Goal: Task Accomplishment & Management: Complete application form

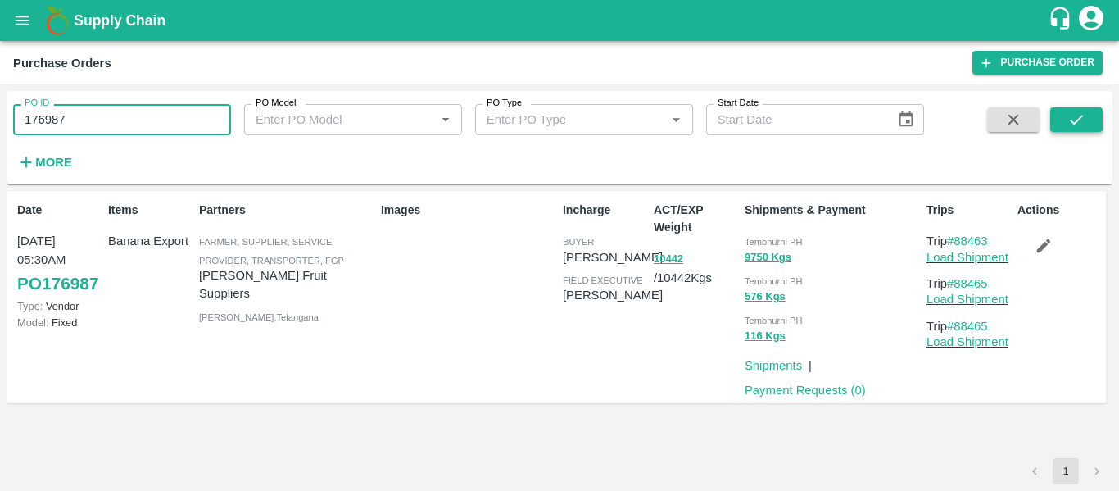
click at [1070, 120] on icon "submit" at bounding box center [1076, 120] width 18 height 18
click at [1035, 250] on icon "button" at bounding box center [1044, 246] width 18 height 18
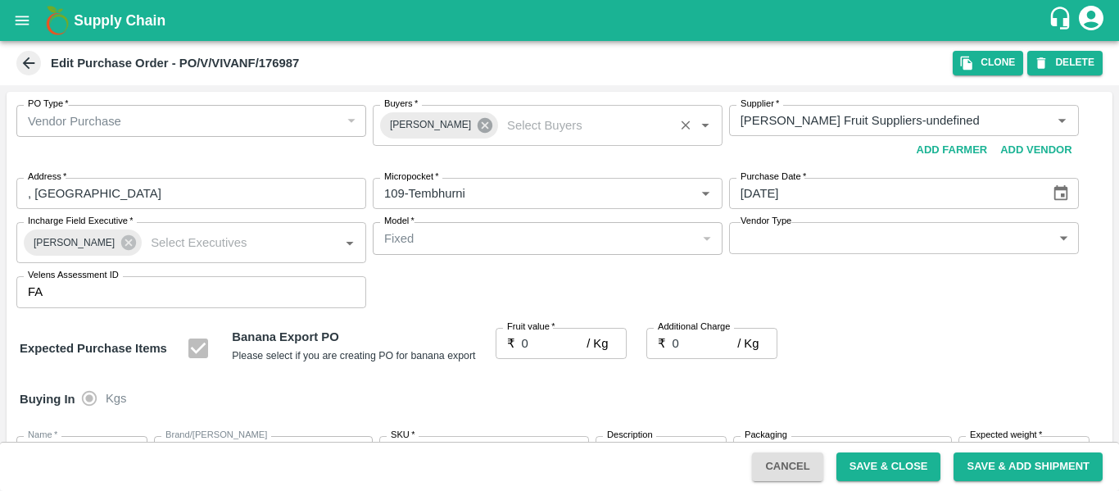
click at [478, 129] on icon at bounding box center [485, 125] width 15 height 15
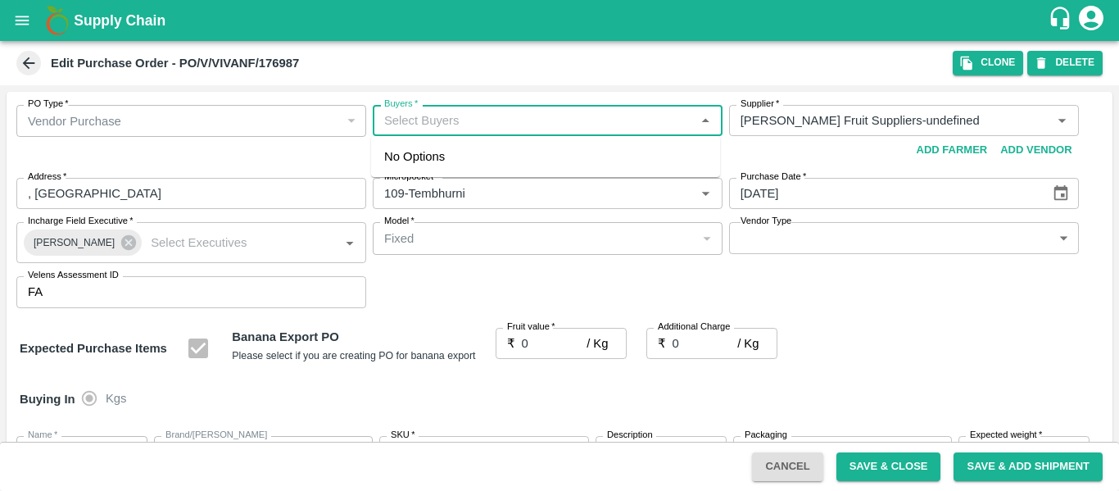
click at [407, 120] on input "Buyers   *" at bounding box center [534, 120] width 313 height 21
type input "ajit"
click at [422, 174] on div "Ajit Otari" at bounding box center [545, 164] width 349 height 43
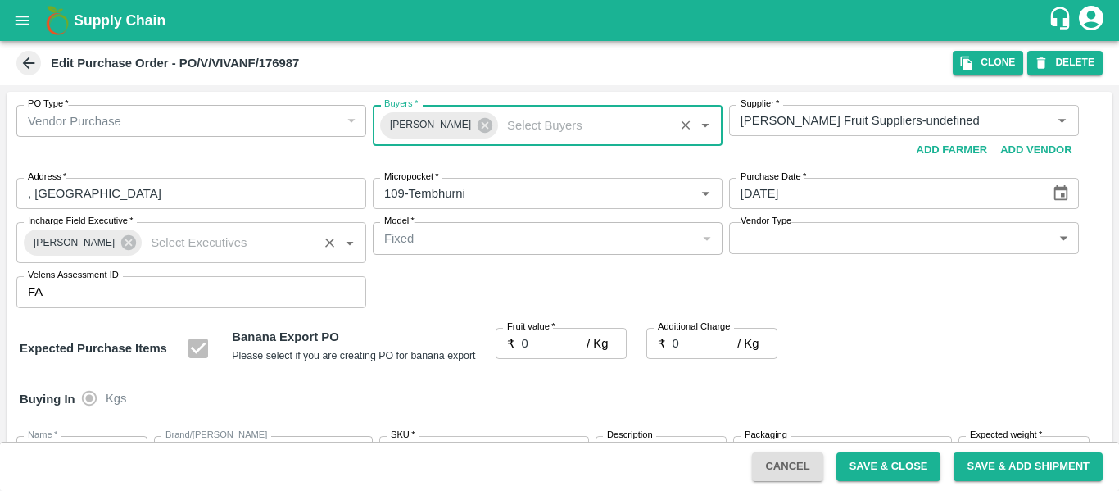
click at [130, 245] on div "Praneeth Kumar" at bounding box center [83, 242] width 118 height 26
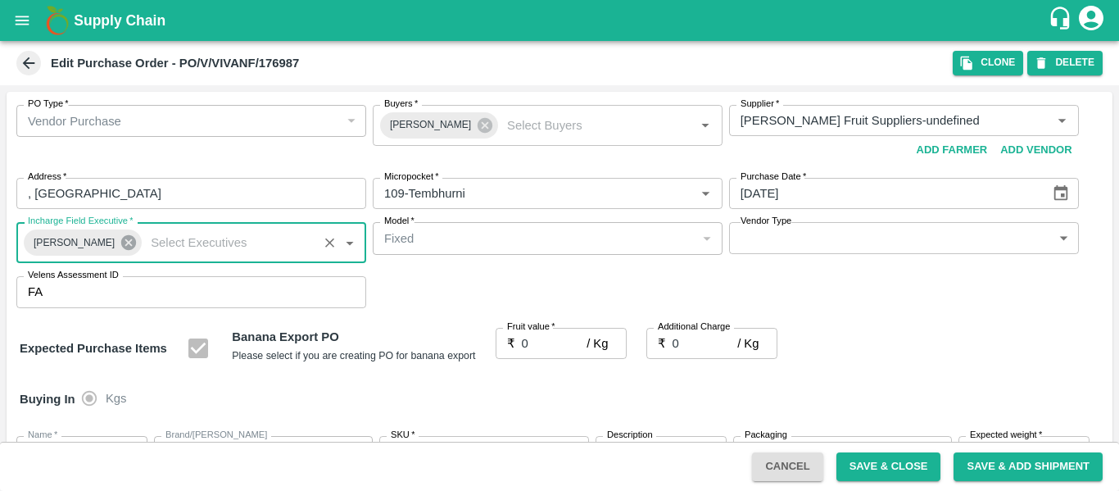
click at [121, 245] on icon at bounding box center [128, 242] width 15 height 15
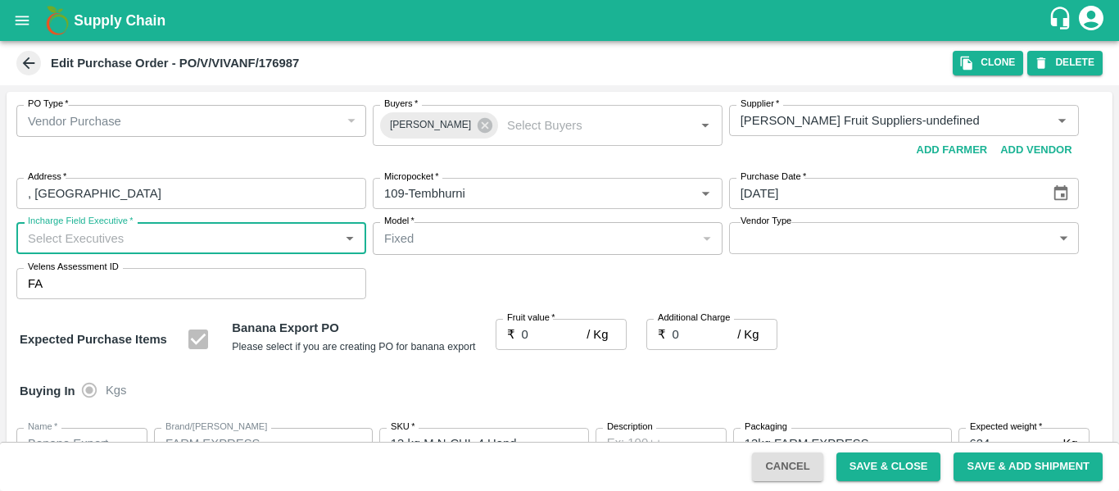
click at [75, 242] on input "Incharge Field Executive   *" at bounding box center [177, 237] width 313 height 21
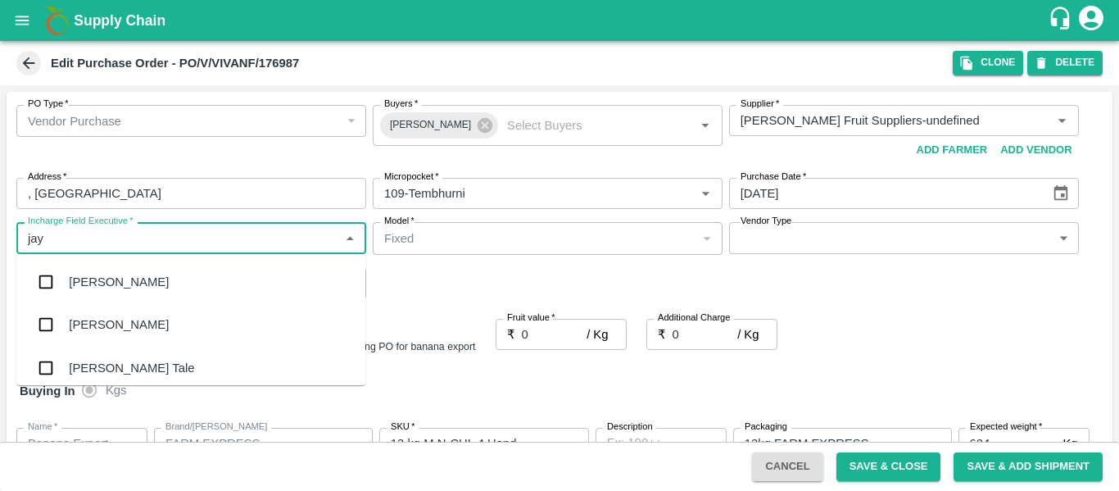
type input "jayd"
click at [86, 286] on div "jaydip Tale" at bounding box center [131, 282] width 125 height 18
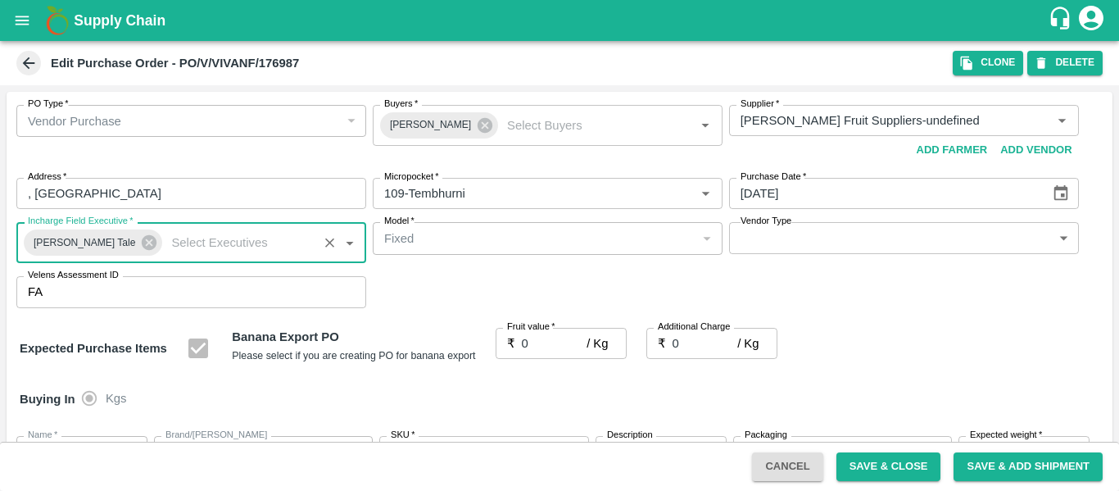
click at [536, 349] on input "0" at bounding box center [555, 343] width 66 height 31
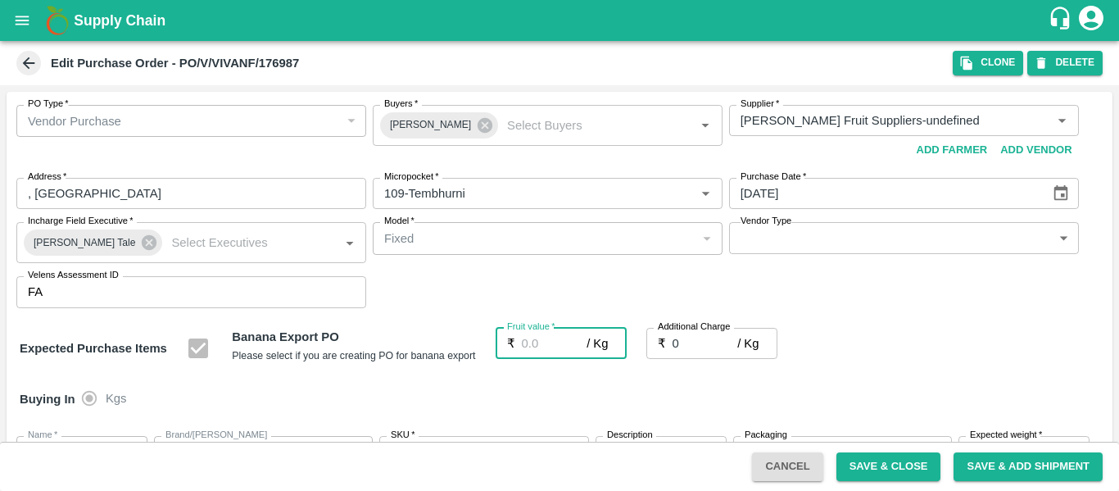
type input "2"
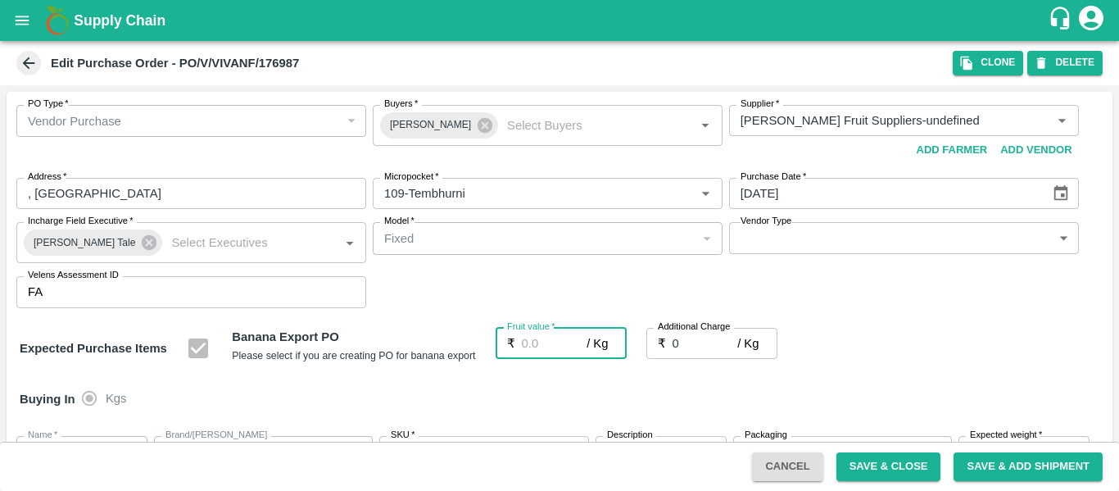
type input "2"
type input "22"
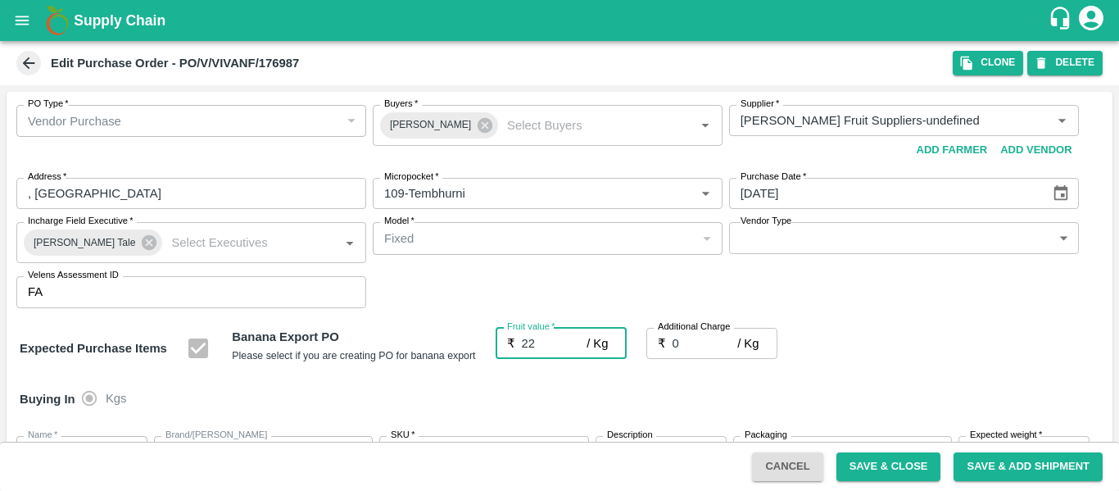
type input "22"
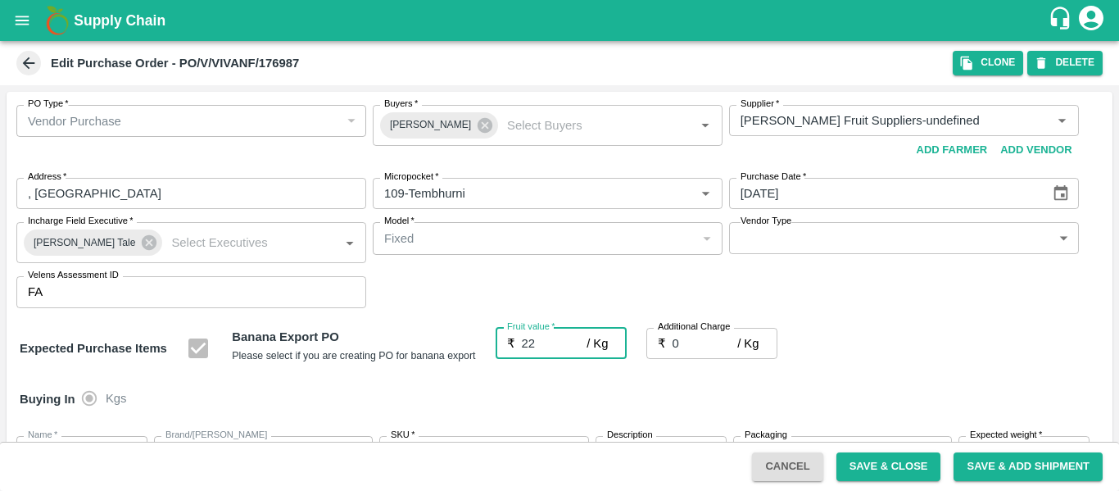
type input "22"
click at [700, 343] on input "0" at bounding box center [705, 343] width 66 height 31
type input "2"
type input "24"
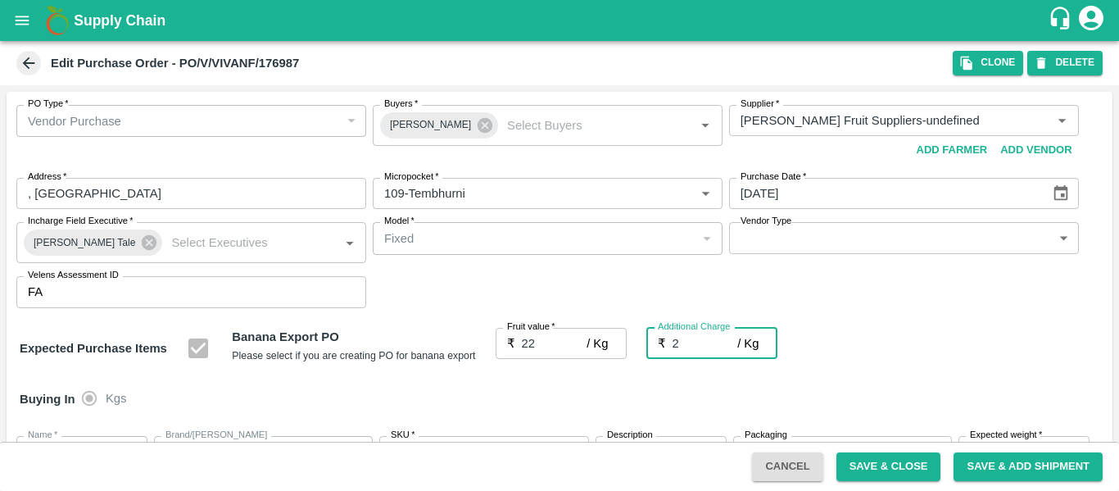
type input "24"
type input "2.7"
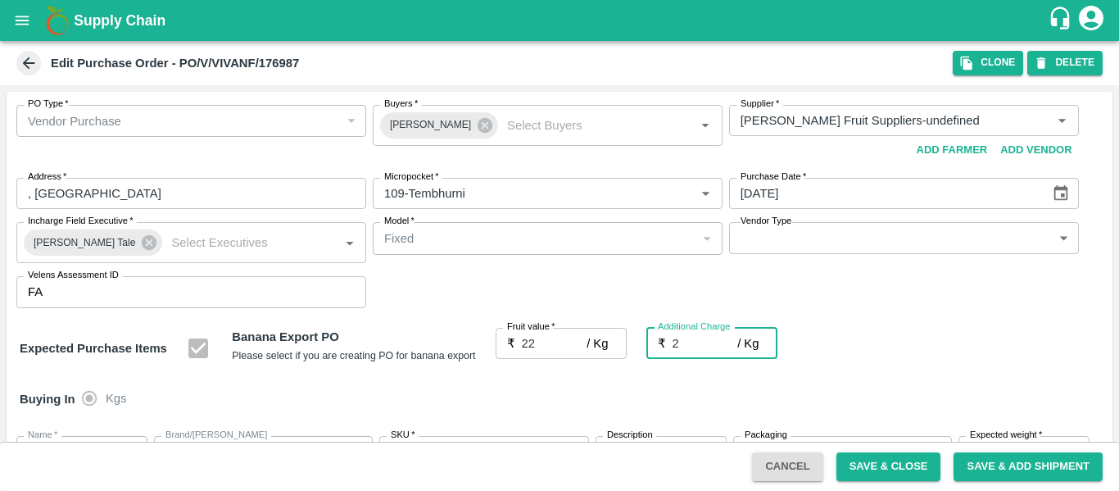
type input "24.7"
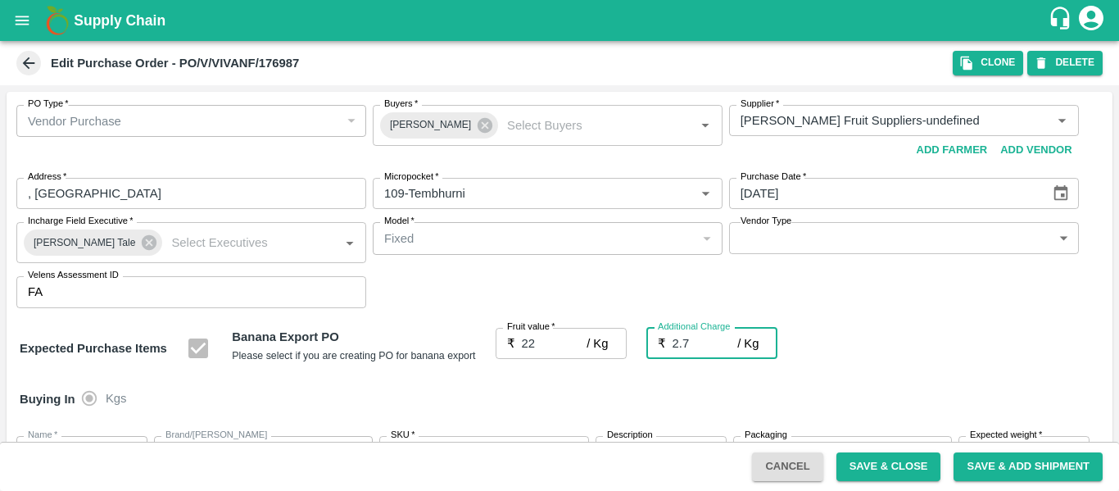
type input "2.75"
type input "24.75"
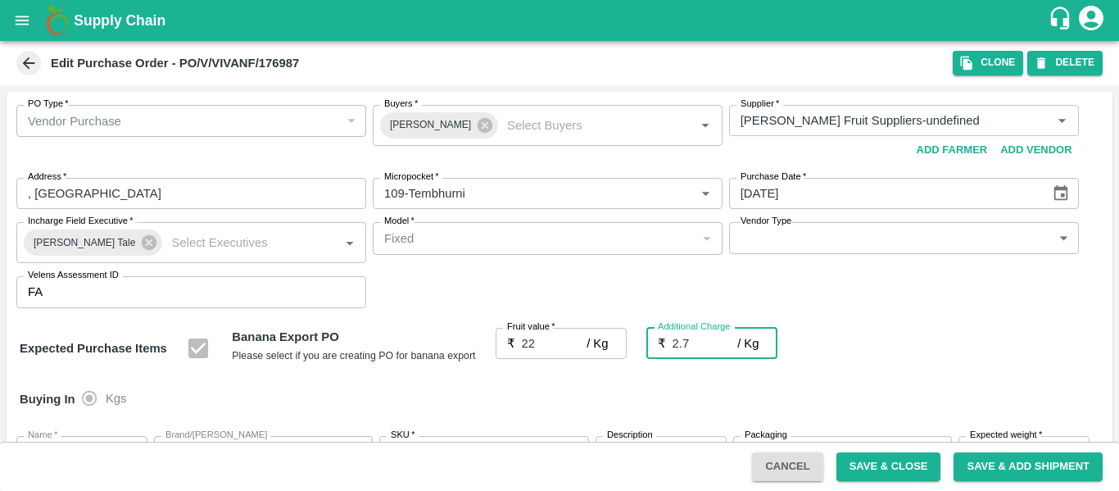
type input "24.75"
type input "2.75"
click at [914, 364] on div "Expected Purchase Items Banana Export PO Please select if you are creating PO f…" at bounding box center [560, 349] width 1080 height 42
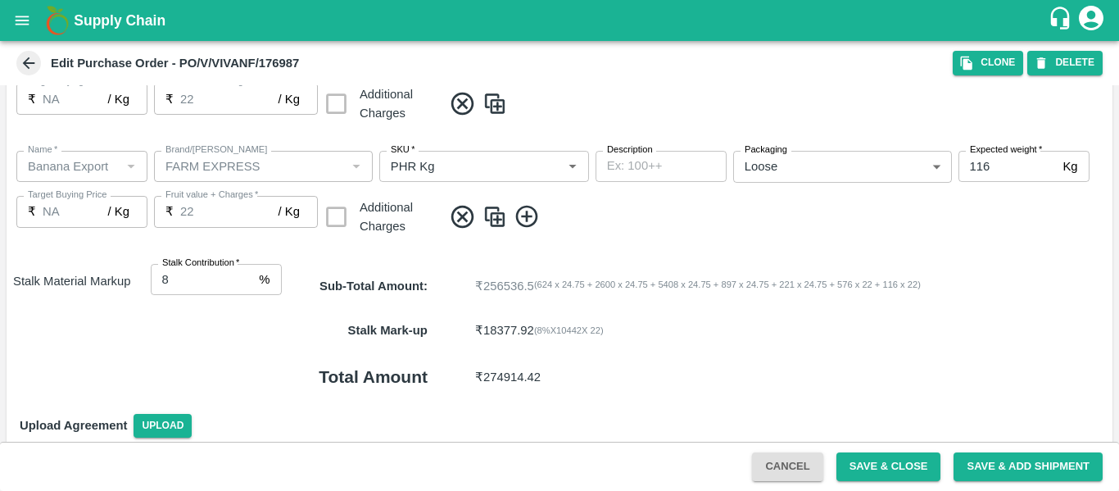
scroll to position [976, 0]
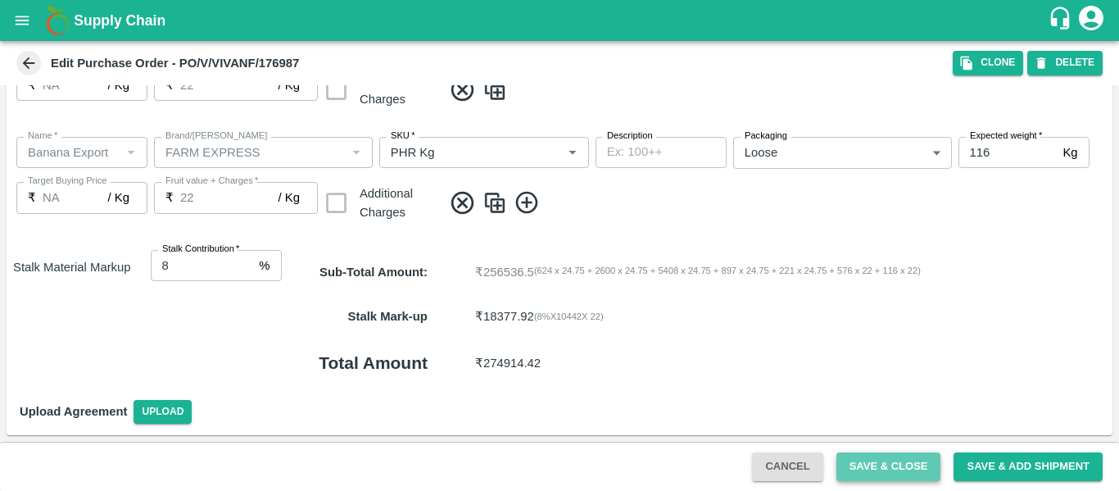
click at [841, 468] on button "Save & Close" at bounding box center [888, 466] width 105 height 29
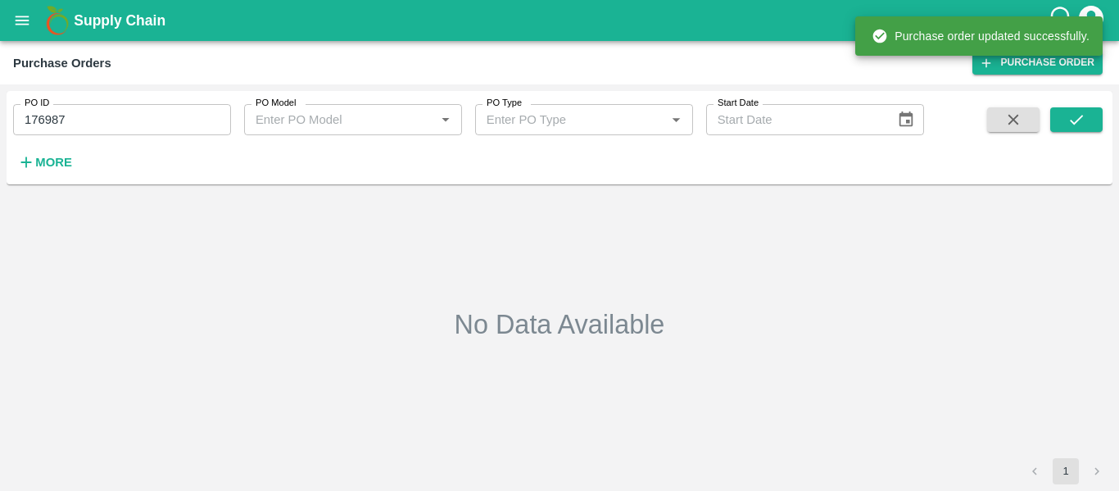
type input "176987"
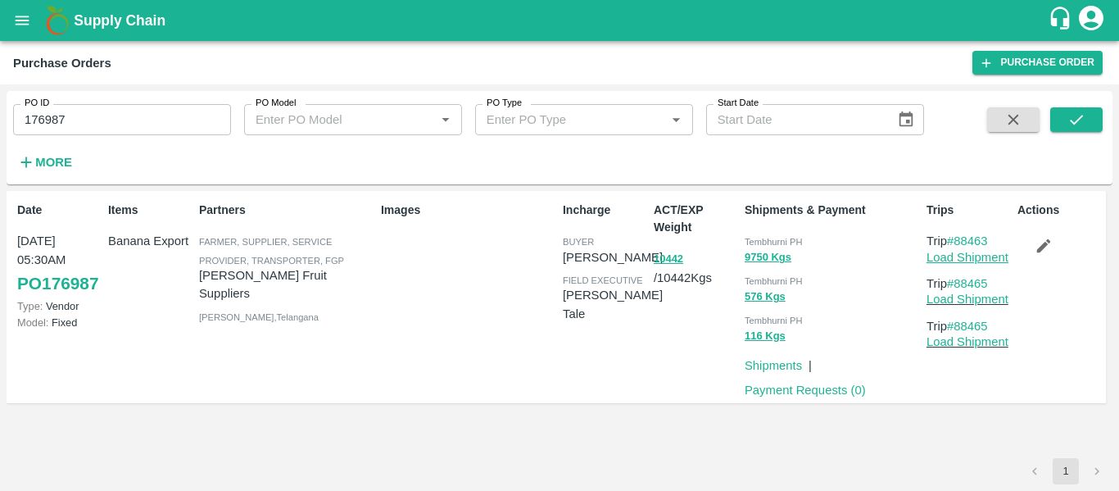
click at [962, 262] on link "Load Shipment" at bounding box center [967, 257] width 82 height 13
drag, startPoint x: 1001, startPoint y: 238, endPoint x: 956, endPoint y: 240, distance: 45.1
click at [956, 240] on p "Trip #88463" at bounding box center [968, 241] width 84 height 18
copy link "88463"
drag, startPoint x: 999, startPoint y: 283, endPoint x: 956, endPoint y: 285, distance: 43.4
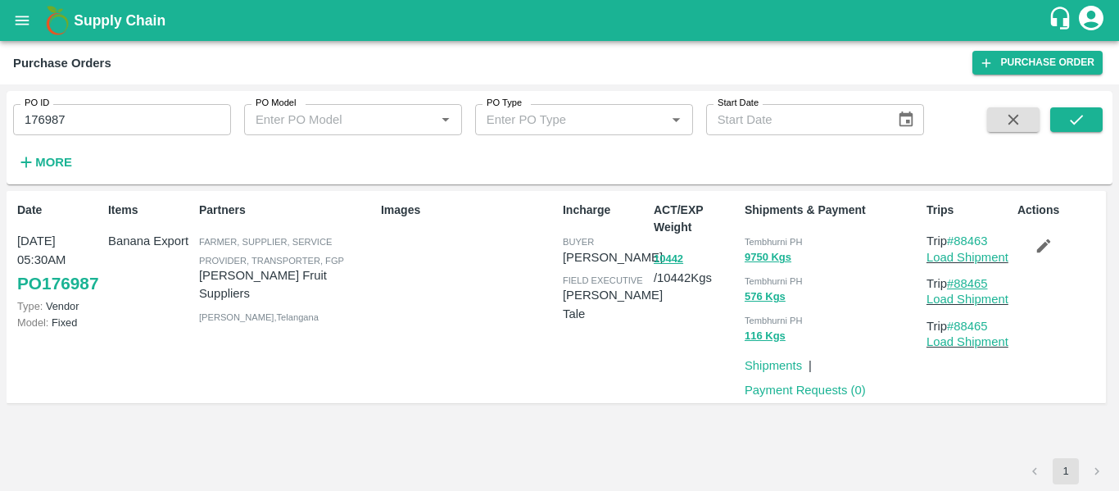
click at [956, 285] on p "Trip #88465" at bounding box center [968, 283] width 84 height 18
copy link "88465"
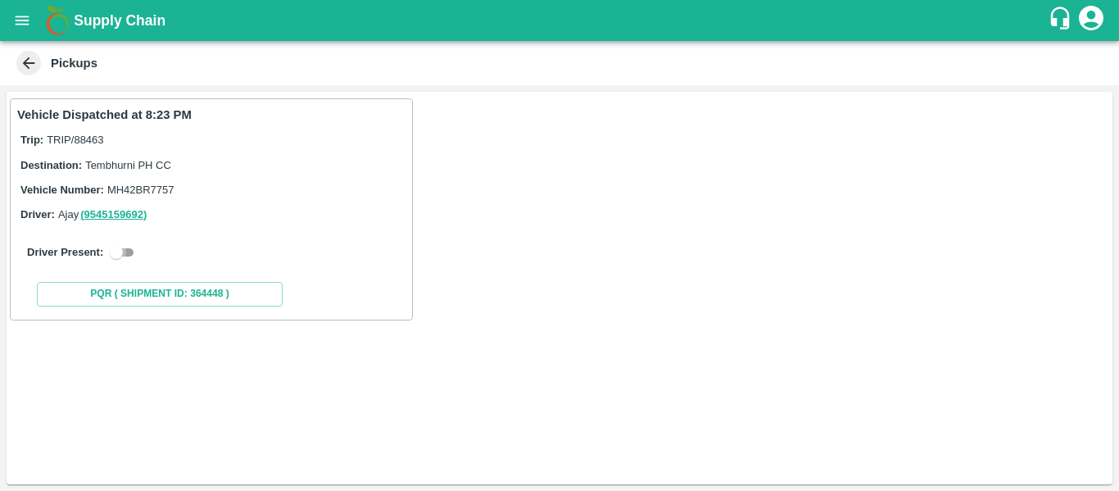
click at [128, 256] on input "checkbox" at bounding box center [116, 252] width 59 height 20
checkbox input "true"
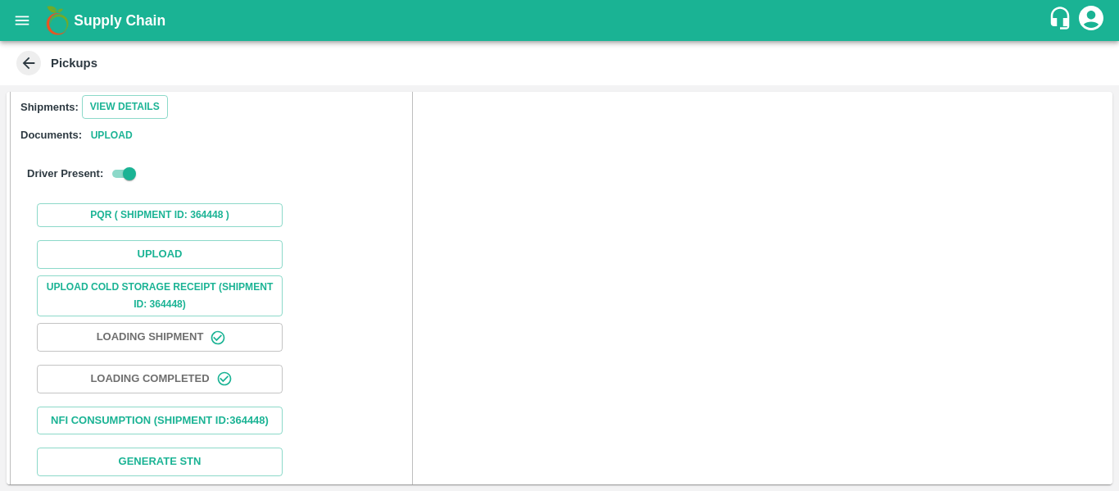
scroll to position [210, 0]
click at [217, 260] on button "Upload" at bounding box center [160, 253] width 246 height 29
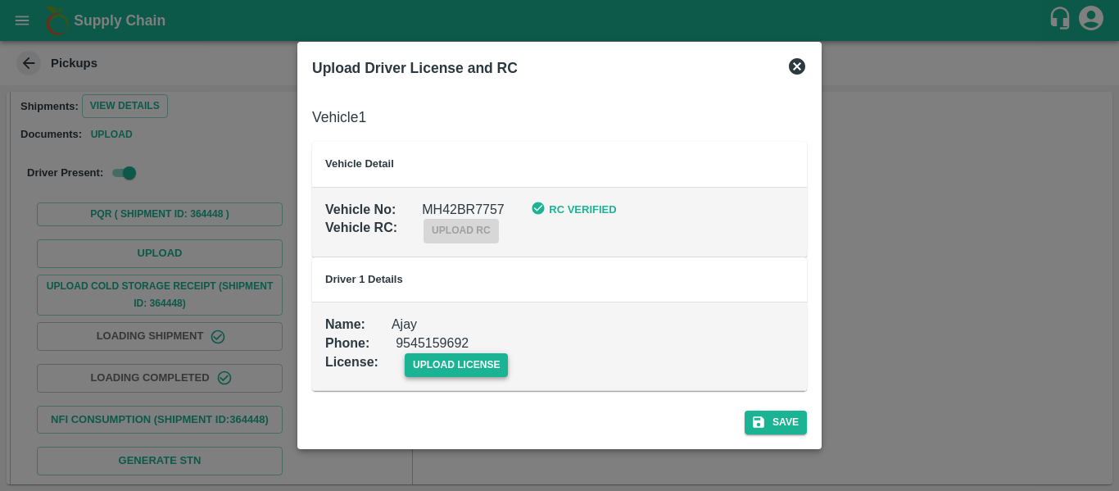
click at [453, 364] on span "upload license" at bounding box center [457, 365] width 104 height 24
click at [0, 0] on input "upload license" at bounding box center [0, 0] width 0 height 0
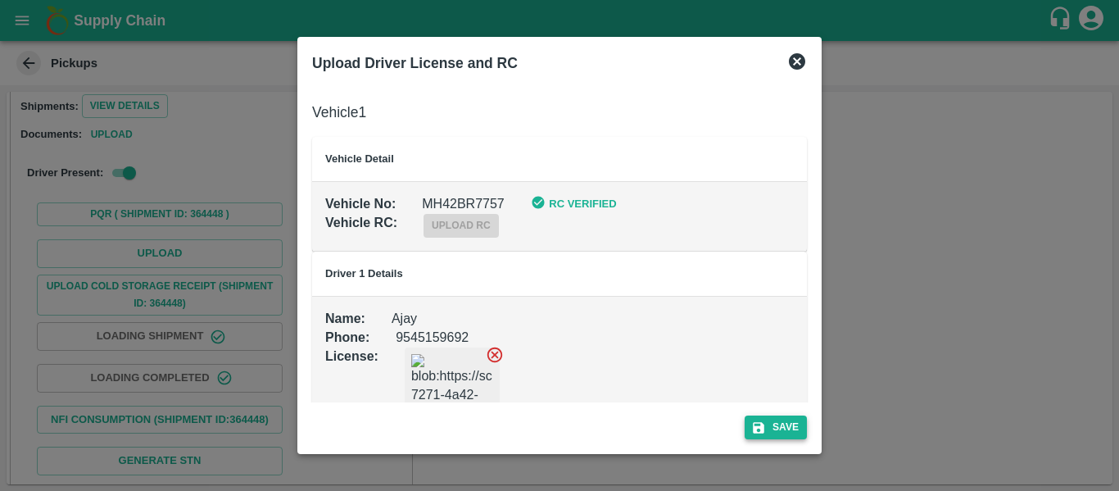
click at [758, 415] on button "Save" at bounding box center [776, 427] width 62 height 24
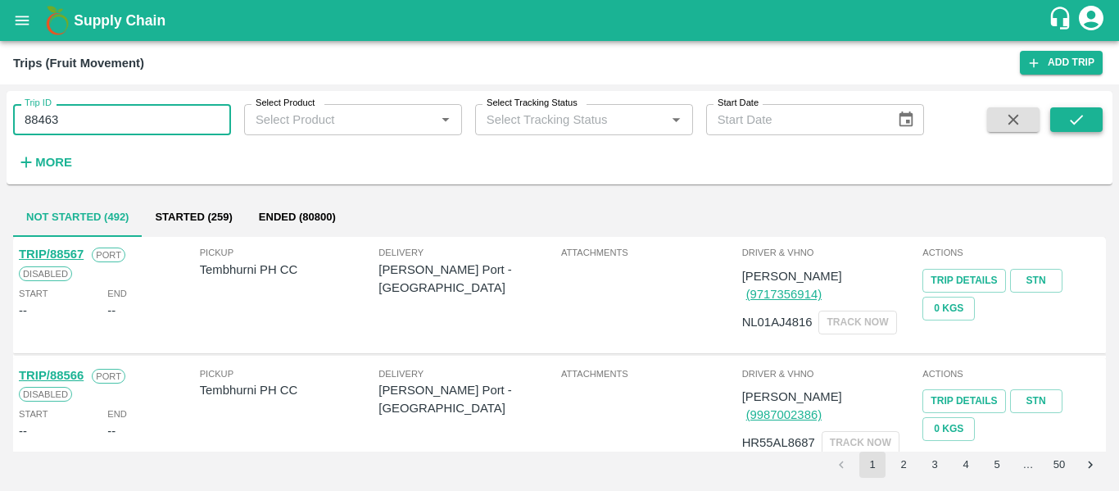
type input "88463"
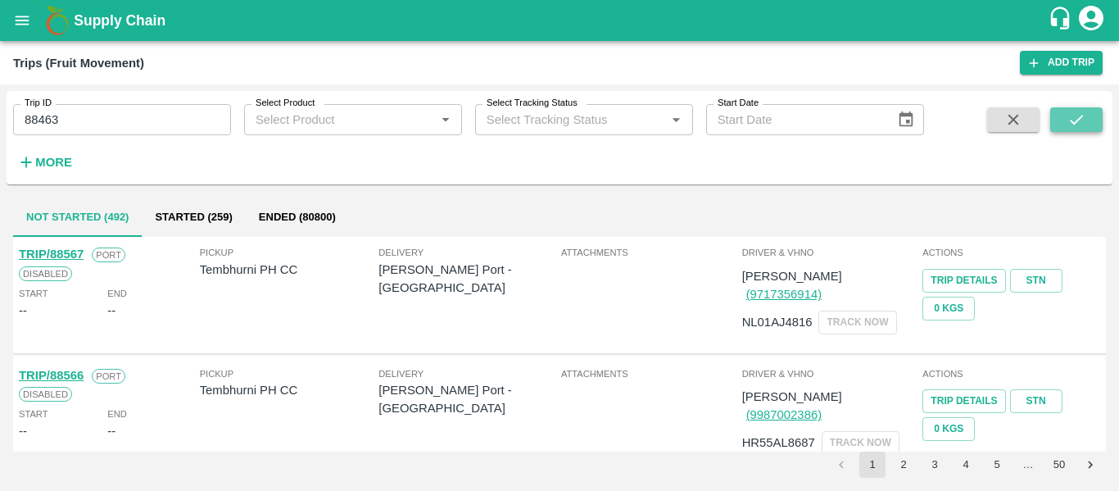
click at [1065, 122] on button "submit" at bounding box center [1076, 119] width 52 height 25
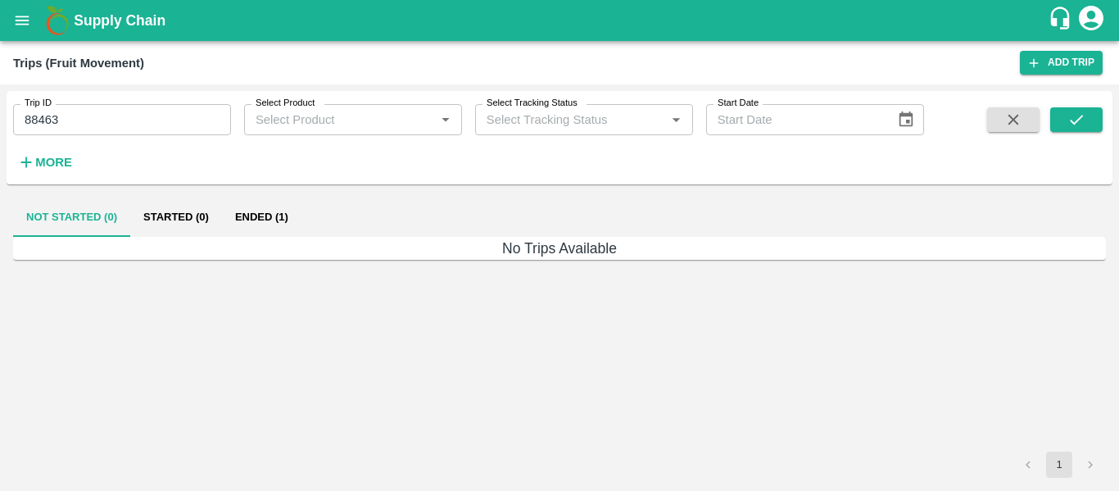
click at [253, 217] on button "Ended (1)" at bounding box center [261, 216] width 79 height 39
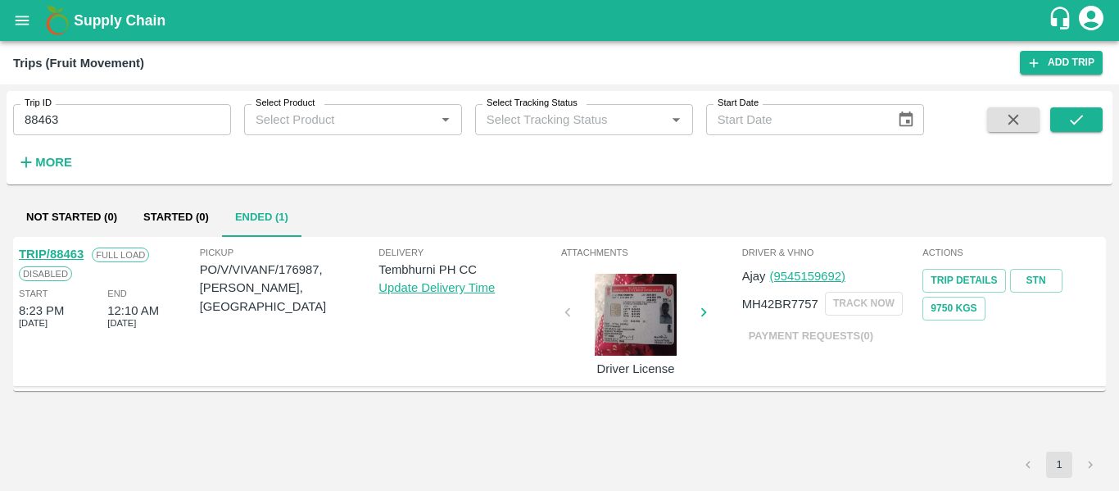
click at [56, 260] on link "TRIP/88463" at bounding box center [51, 253] width 65 height 13
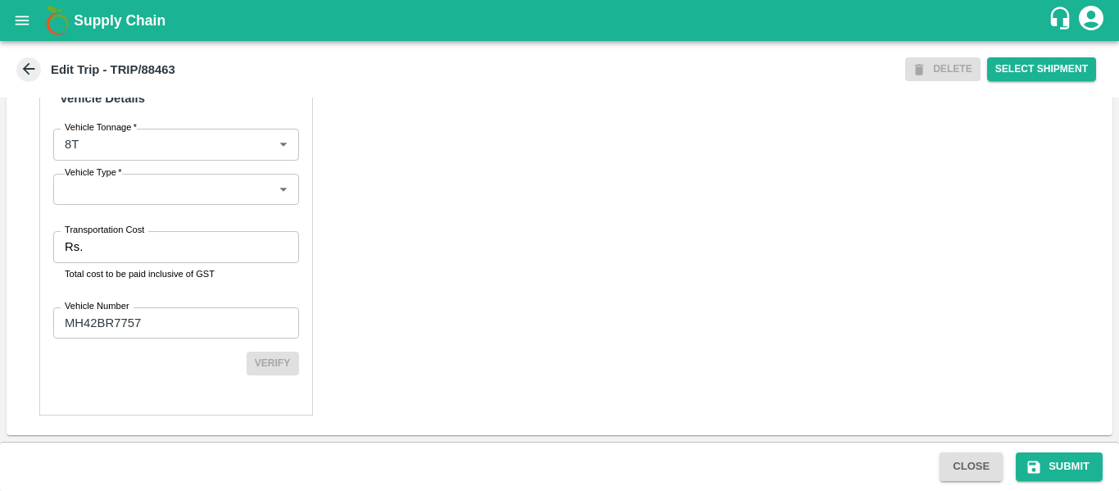
scroll to position [1242, 0]
click at [113, 251] on input "Transportation Cost" at bounding box center [193, 246] width 209 height 31
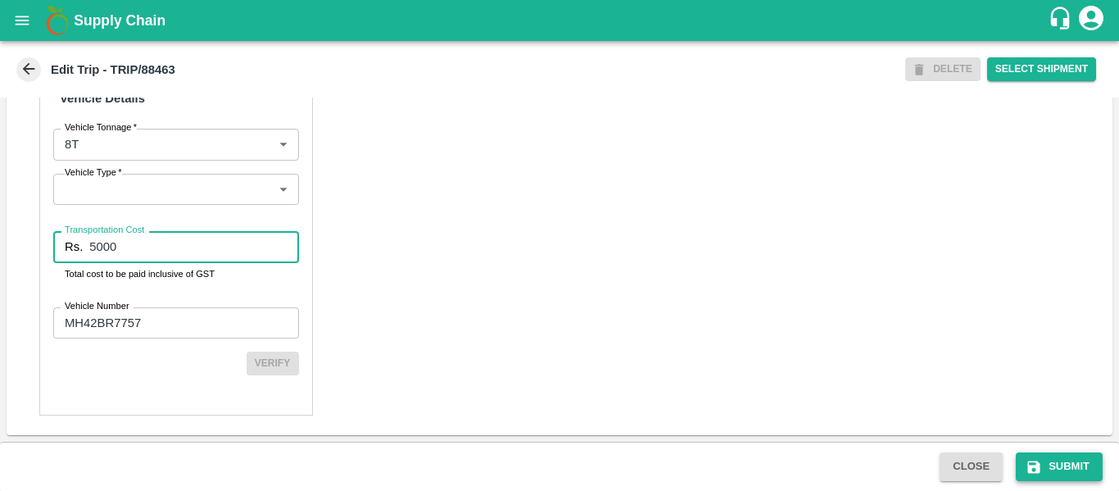
type input "5000"
click at [1061, 466] on button "Submit" at bounding box center [1059, 466] width 87 height 29
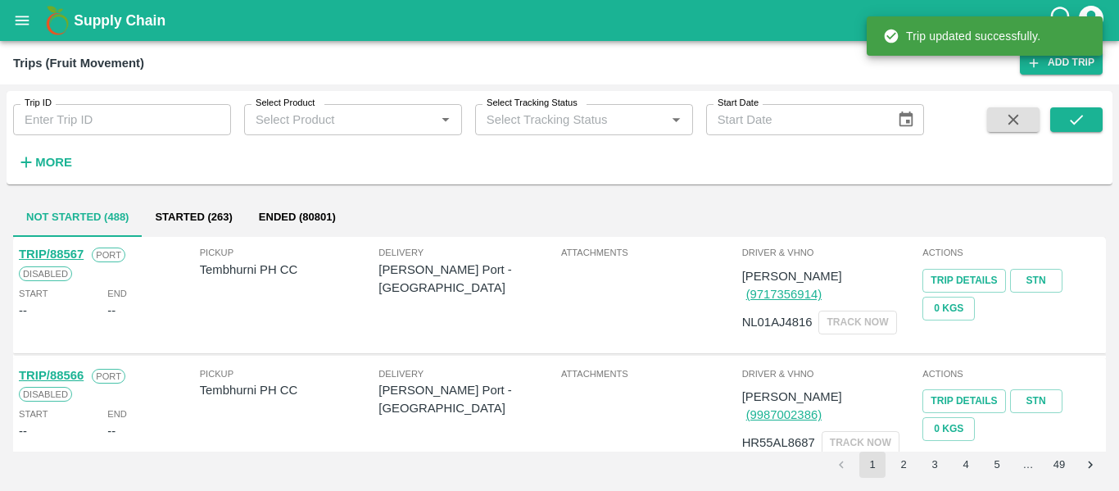
click at [74, 126] on input "Trip ID" at bounding box center [122, 119] width 218 height 31
paste input "88465"
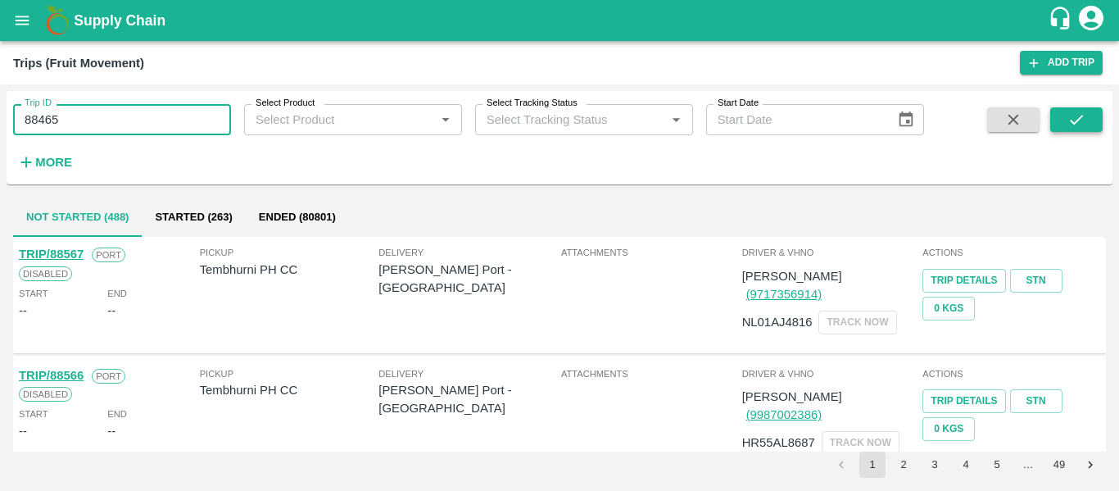
type input "88465"
click at [1072, 115] on icon "submit" at bounding box center [1076, 120] width 18 height 18
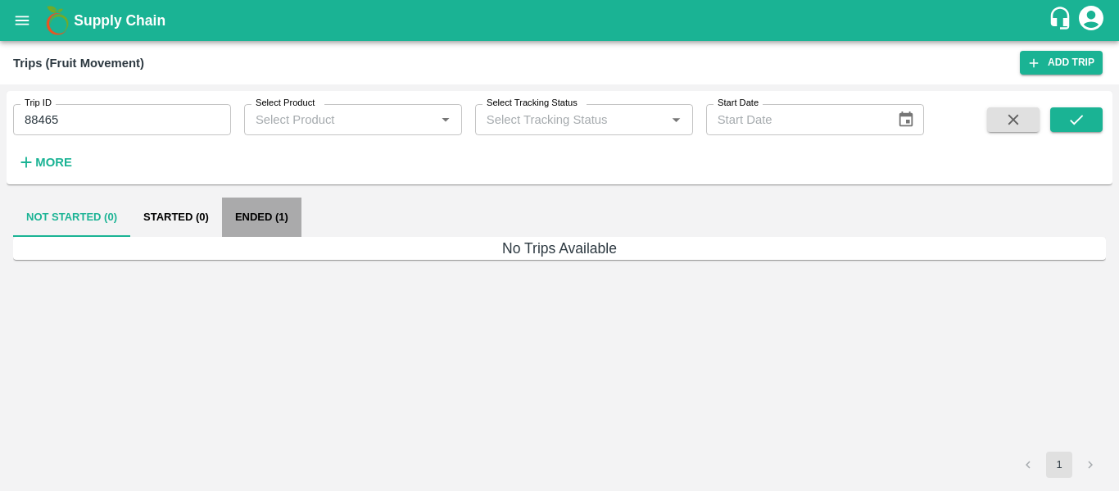
click at [264, 214] on button "Ended (1)" at bounding box center [261, 216] width 79 height 39
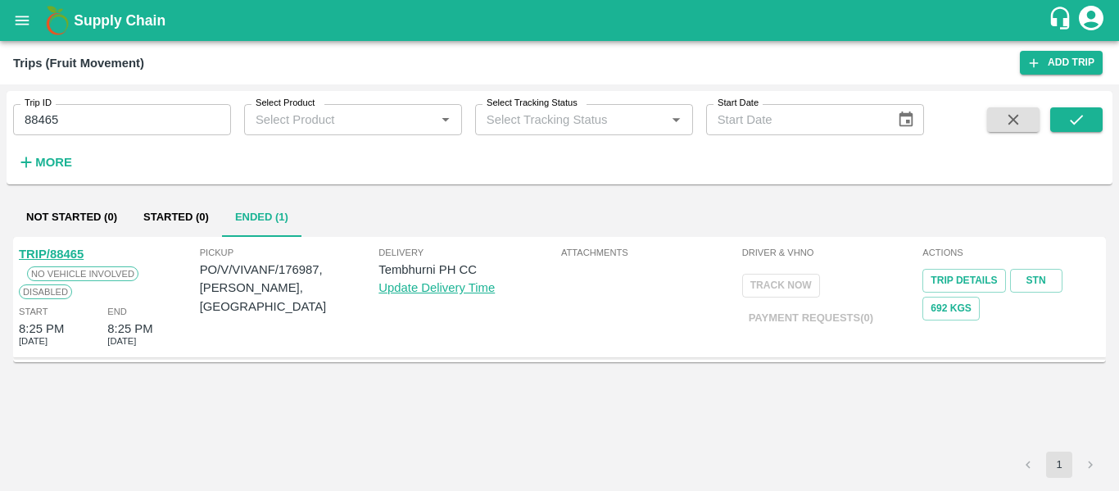
click at [58, 253] on link "TRIP/88465" at bounding box center [51, 253] width 65 height 13
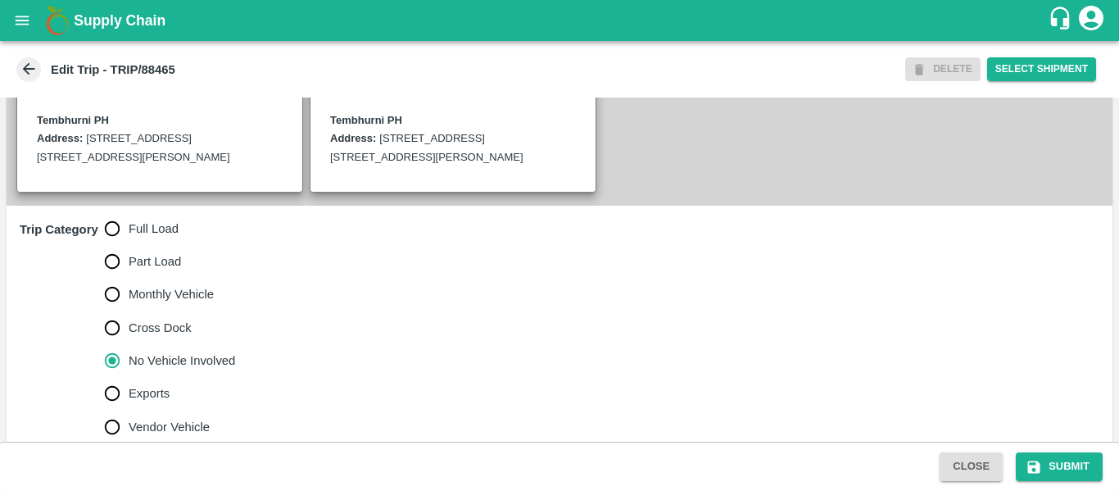
scroll to position [369, 0]
click at [150, 237] on span "Full Load" at bounding box center [154, 228] width 50 height 18
click at [129, 244] on input "Full Load" at bounding box center [112, 227] width 33 height 33
radio input "true"
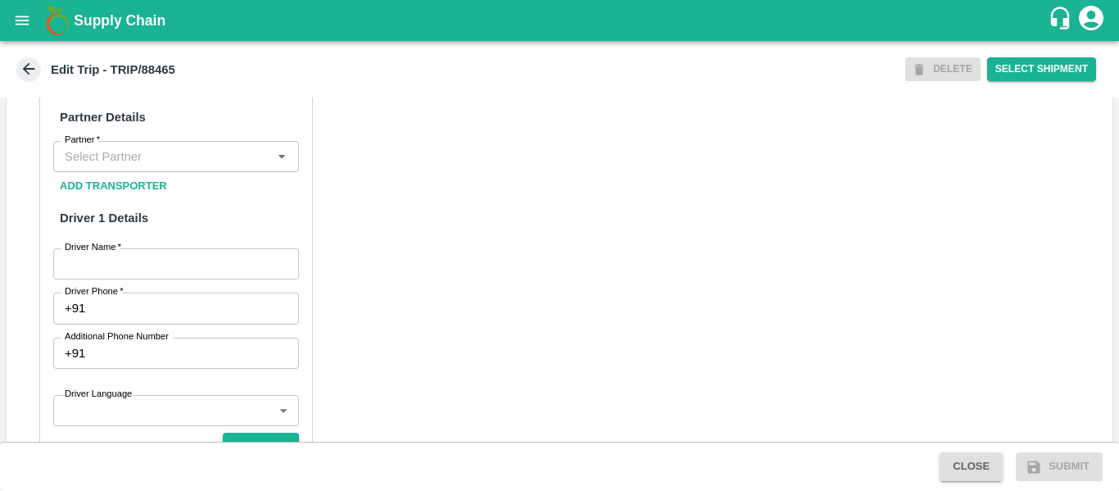
click at [169, 279] on input "Driver Name   *" at bounding box center [176, 263] width 246 height 31
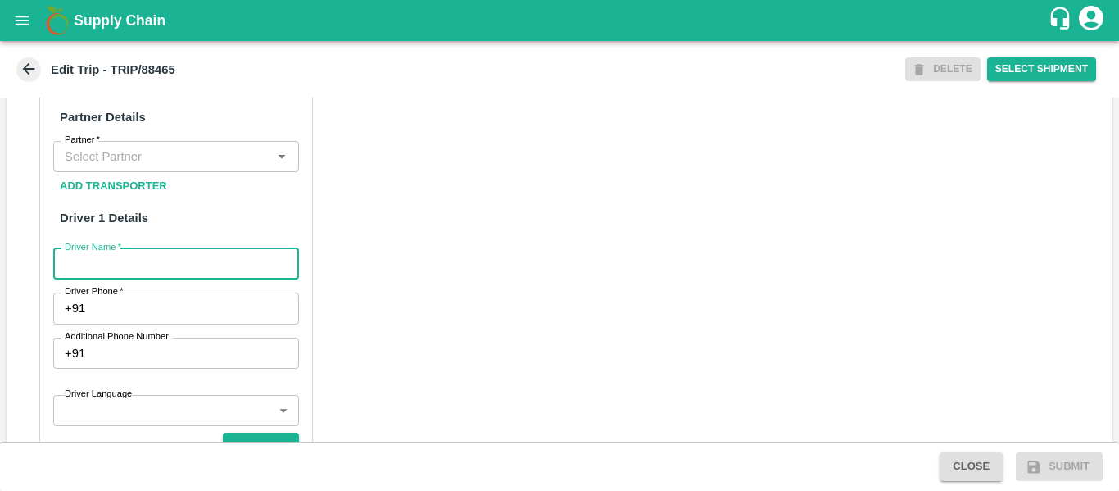
click at [100, 144] on span "*" at bounding box center [98, 139] width 6 height 10
click at [100, 167] on input "Partner   *" at bounding box center [162, 156] width 209 height 21
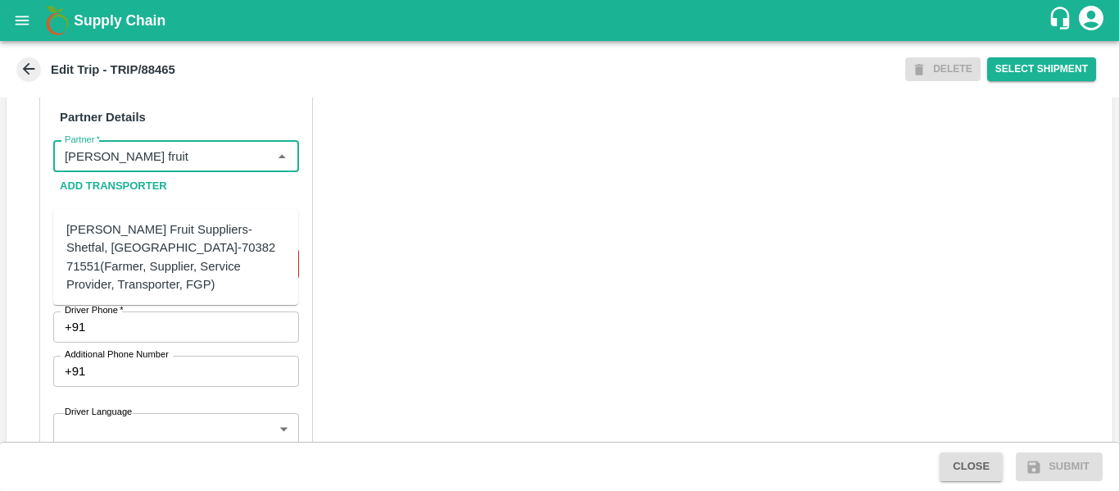
click at [151, 241] on div "[PERSON_NAME] Fruit Suppliers-Shetfal, [GEOGRAPHIC_DATA]-70382 71551(Farmer, Su…" at bounding box center [175, 256] width 219 height 73
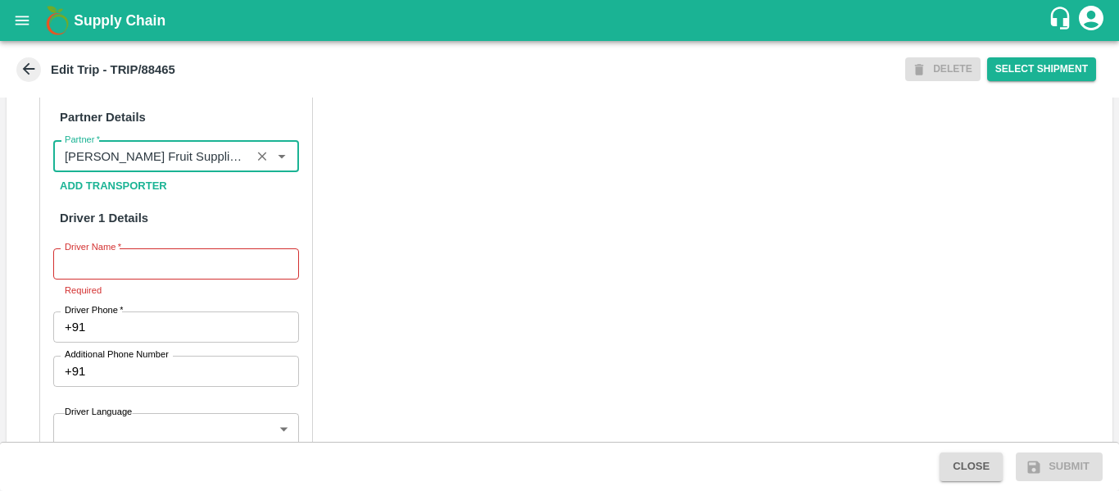
type input "[PERSON_NAME] Fruit Suppliers-Shetfal, [GEOGRAPHIC_DATA]-70382 71551(Farmer, Su…"
click at [222, 279] on input "Driver Name   *" at bounding box center [176, 263] width 246 height 31
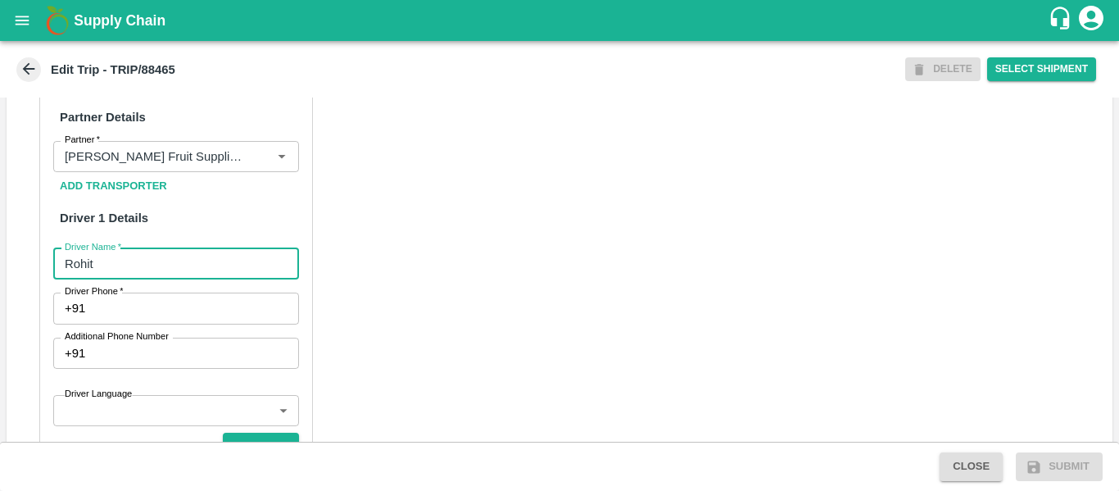
type input "Rohit"
click at [222, 324] on input "Driver Phone   *" at bounding box center [195, 307] width 206 height 31
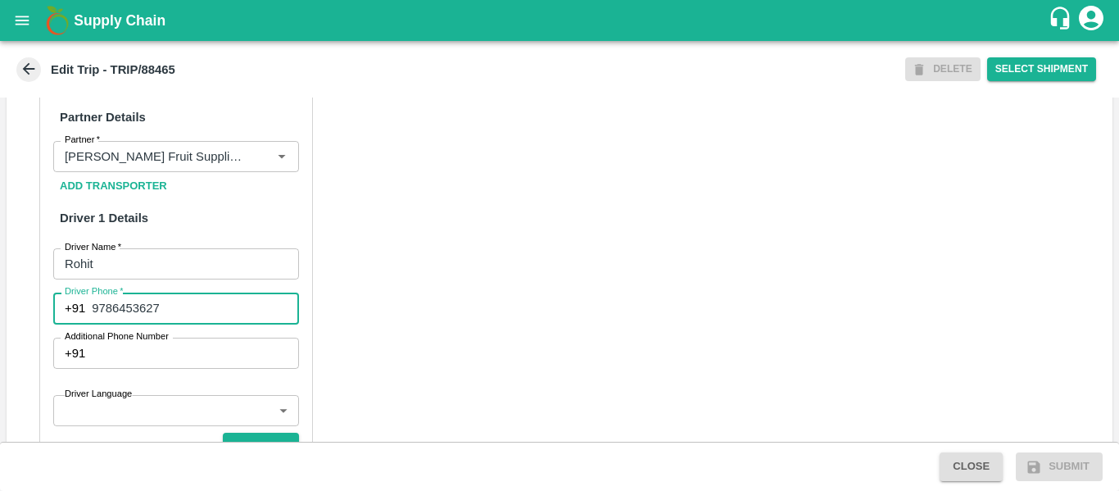
type input "9786453627"
click at [514, 348] on div "Partner Details Partner   * Partner Add Transporter Driver 1 Details Driver Nam…" at bounding box center [560, 477] width 1106 height 822
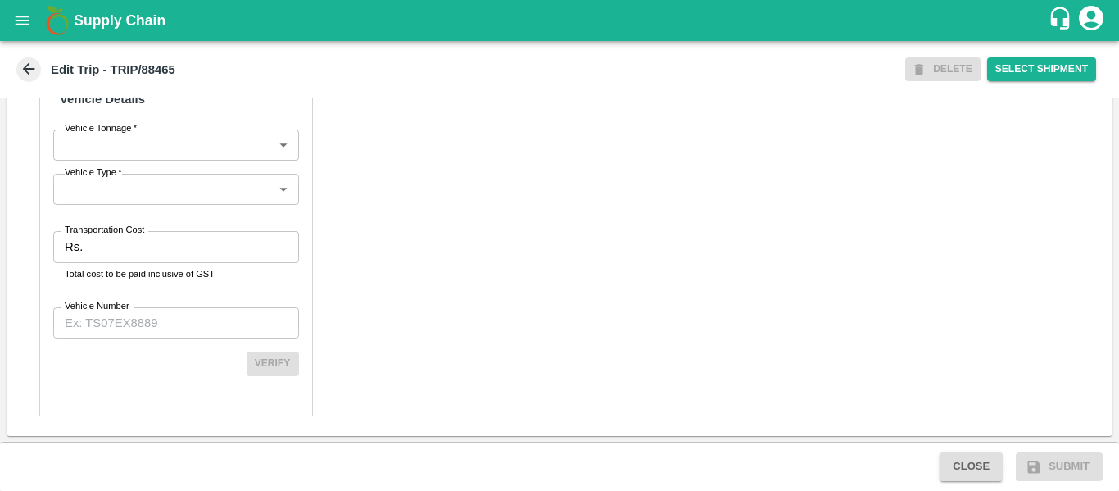
scroll to position [1210, 0]
click at [164, 262] on input "Transportation Cost" at bounding box center [193, 246] width 209 height 31
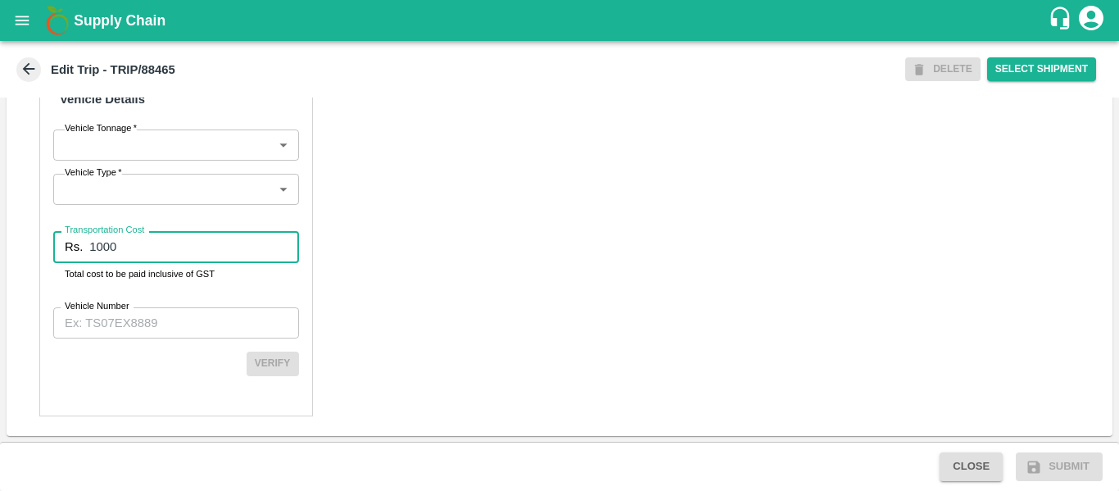
type input "1000"
click at [159, 338] on input "Vehicle Number" at bounding box center [176, 322] width 246 height 31
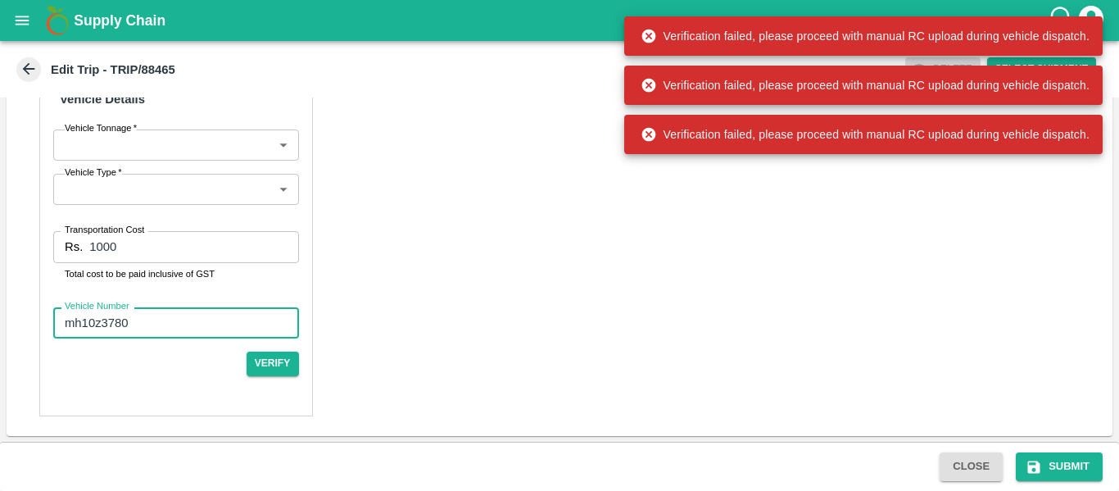
type input "mh10z3780"
click at [1035, 450] on div "Close Submit" at bounding box center [559, 465] width 1119 height 49
click at [1045, 463] on button "Submit" at bounding box center [1059, 466] width 87 height 29
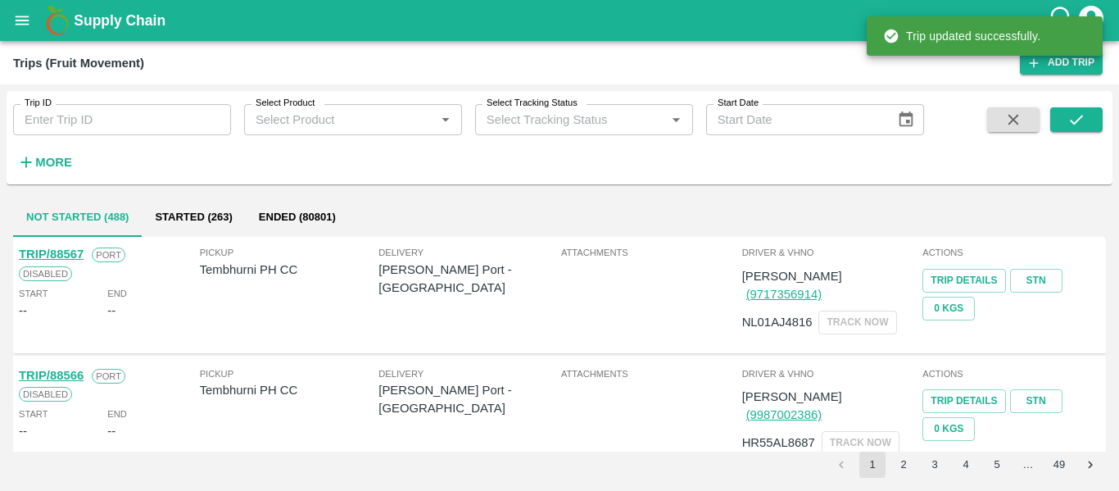
click at [129, 120] on input "Trip ID" at bounding box center [122, 119] width 218 height 31
paste input "88465"
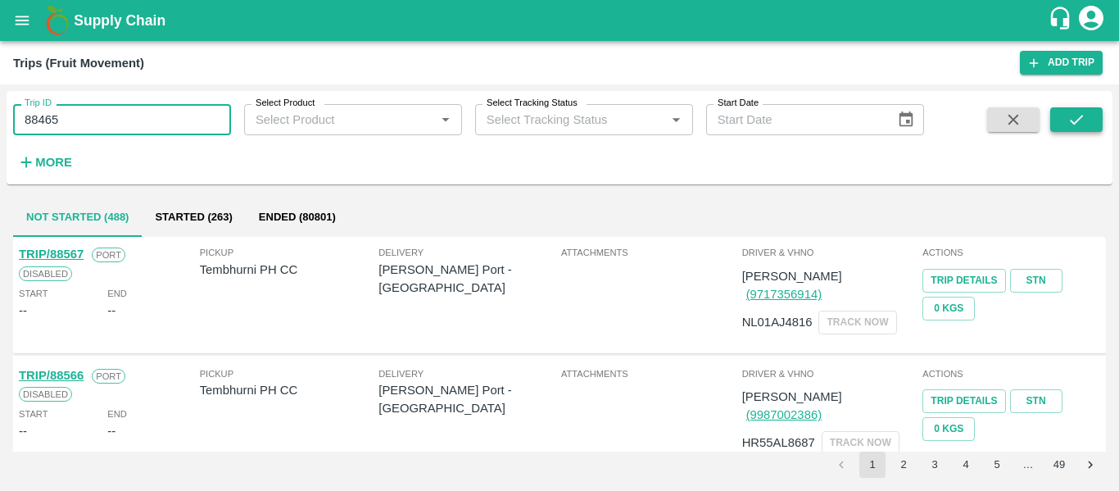
type input "88465"
click at [1075, 122] on icon "submit" at bounding box center [1076, 120] width 13 height 10
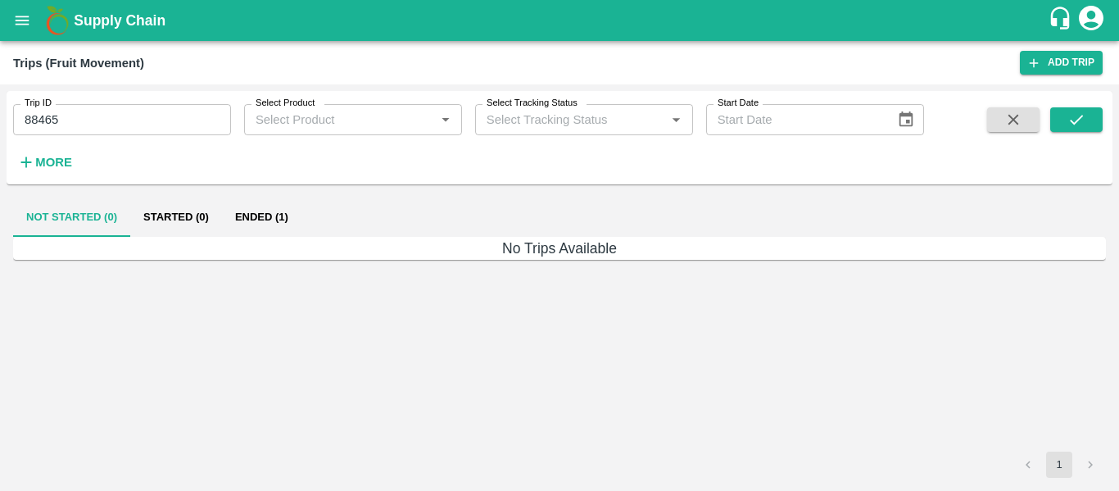
click at [287, 212] on button "Ended (1)" at bounding box center [261, 216] width 79 height 39
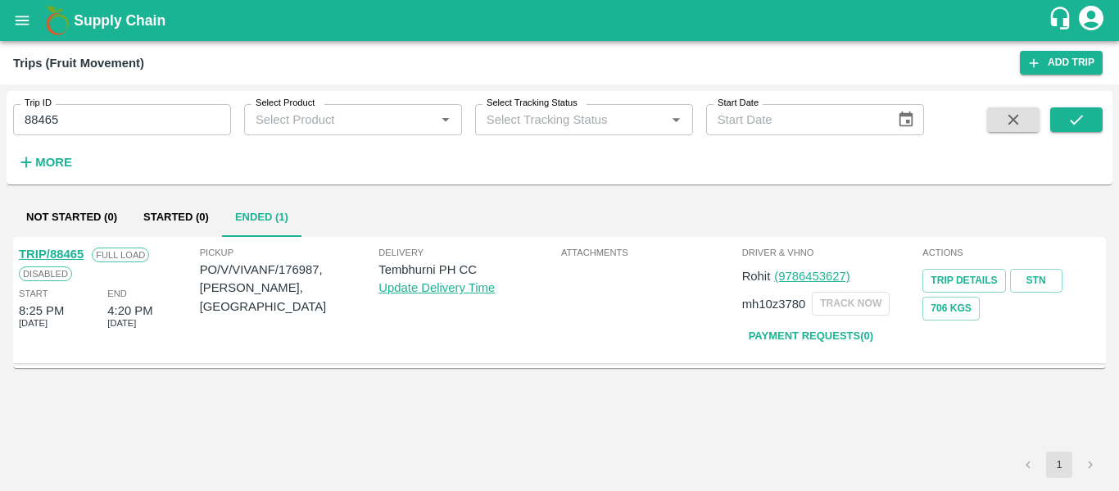
click at [59, 251] on link "TRIP/88465" at bounding box center [51, 253] width 65 height 13
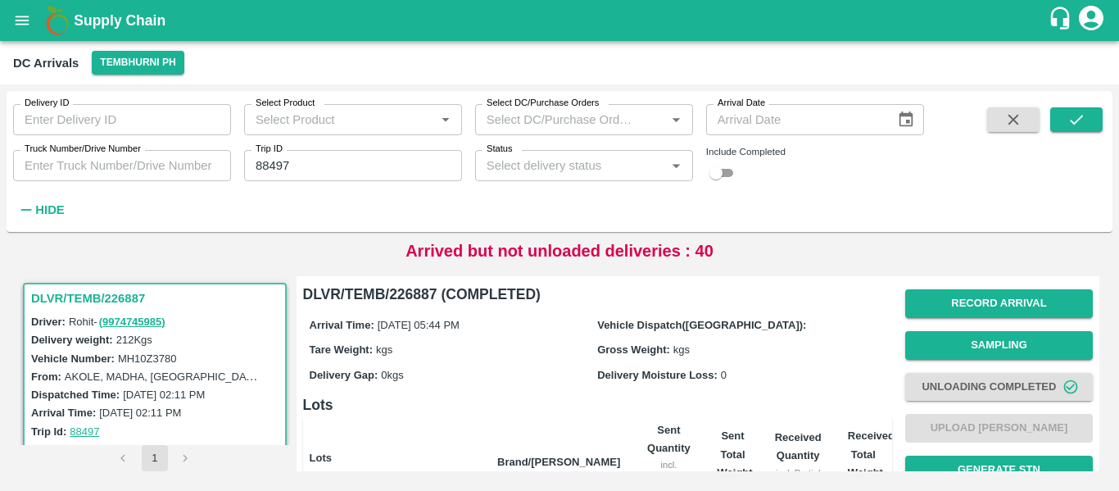
scroll to position [210, 0]
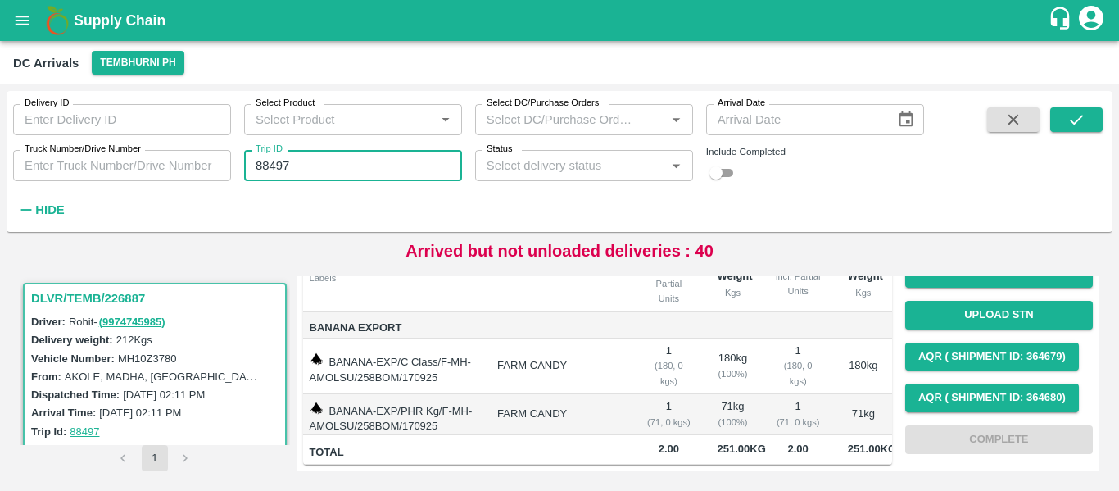
click at [278, 179] on input "88497" at bounding box center [353, 165] width 218 height 31
paste input "text"
type input "88465"
click at [1076, 119] on icon "submit" at bounding box center [1076, 120] width 18 height 18
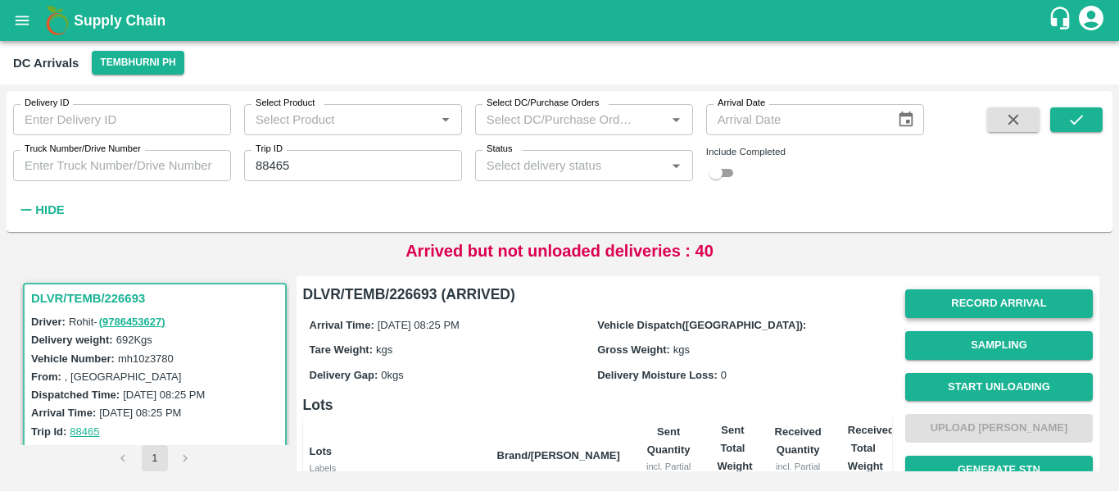
click at [965, 297] on button "Record Arrival" at bounding box center [999, 303] width 188 height 29
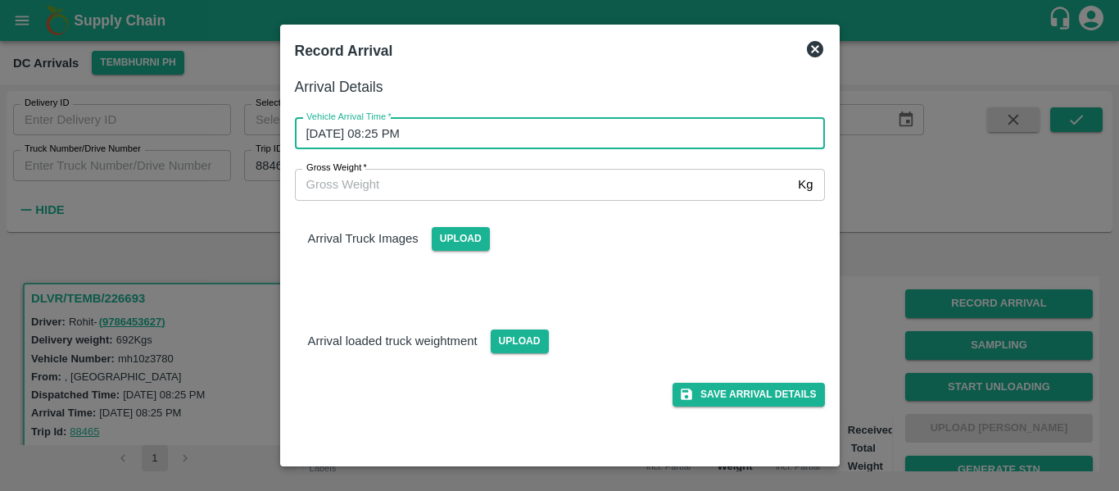
click at [427, 127] on input "17/09/2025 08:25 PM" at bounding box center [554, 133] width 518 height 31
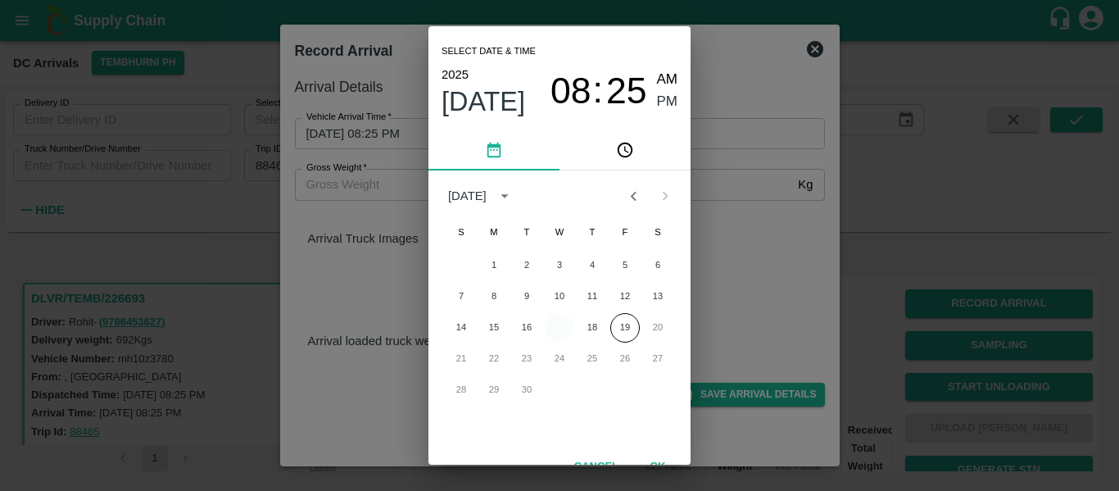
click at [561, 324] on button "17" at bounding box center [559, 327] width 29 height 29
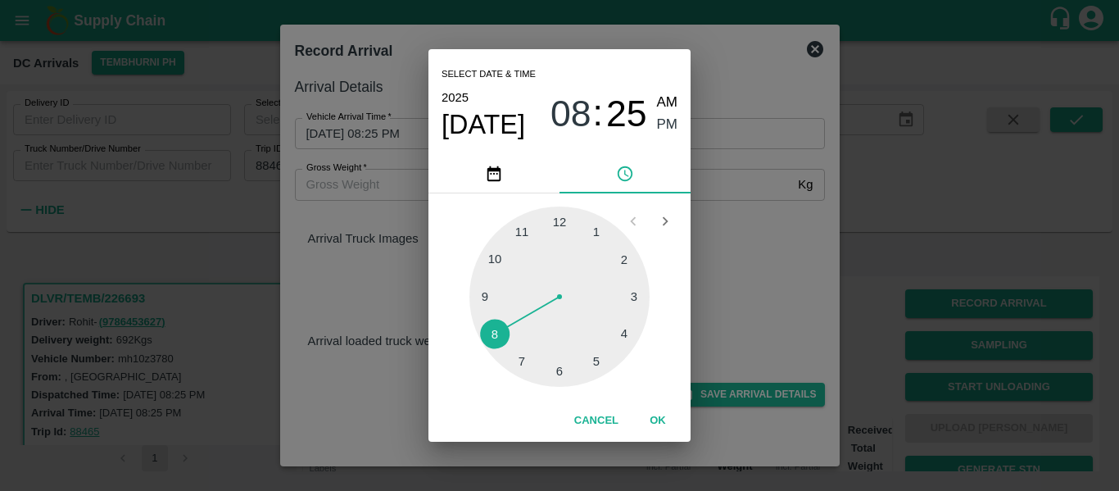
click at [626, 333] on div at bounding box center [559, 296] width 180 height 180
type input "17/09/2025 04:20 PM"
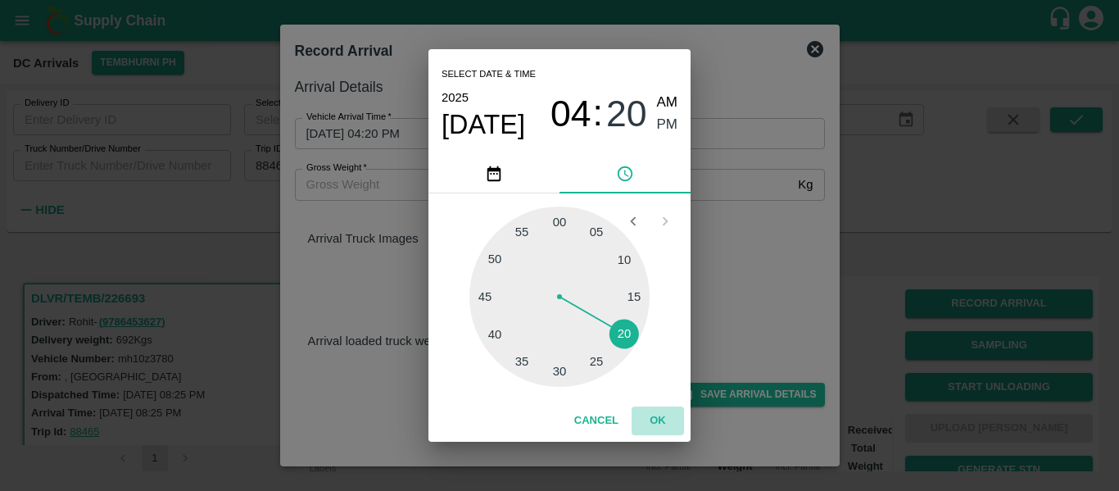
click at [654, 410] on button "OK" at bounding box center [658, 420] width 52 height 29
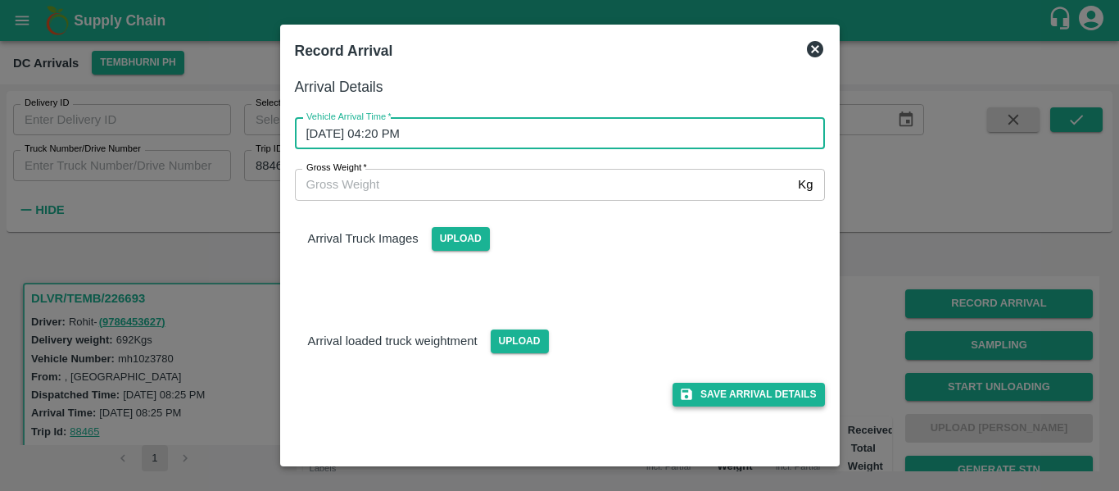
click at [770, 397] on button "Save Arrival Details" at bounding box center [748, 395] width 152 height 24
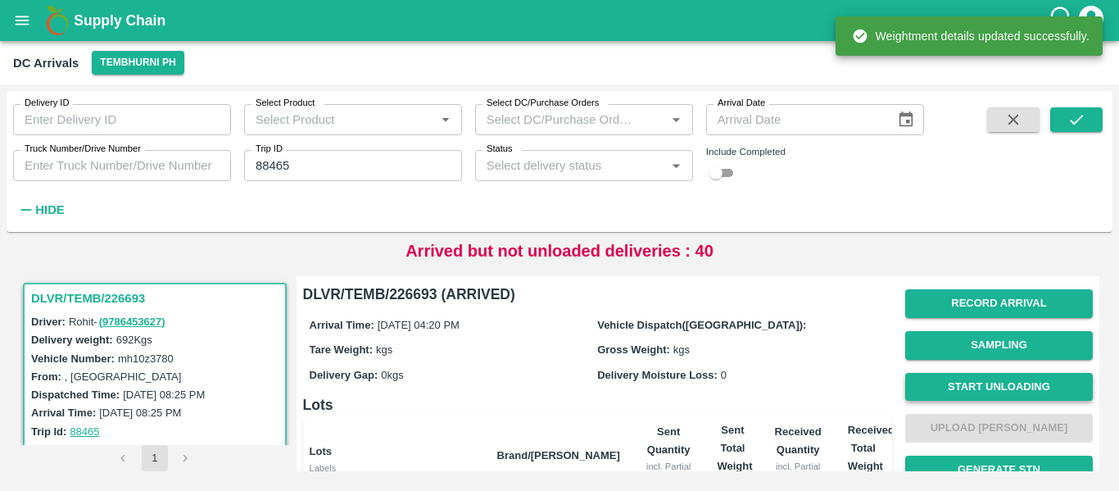
click at [944, 387] on button "Start Unloading" at bounding box center [999, 387] width 188 height 29
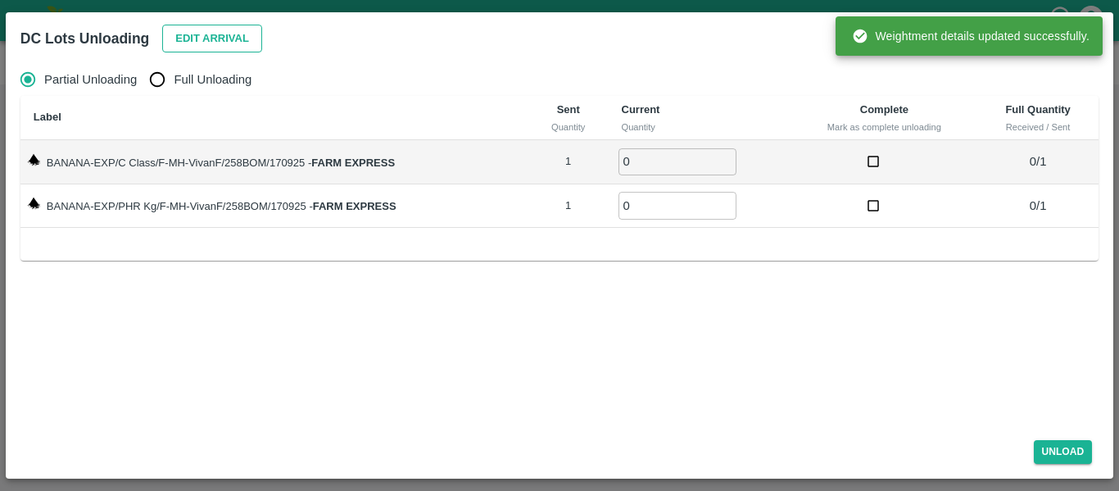
click at [227, 44] on button "Edit Arrival" at bounding box center [212, 39] width 100 height 29
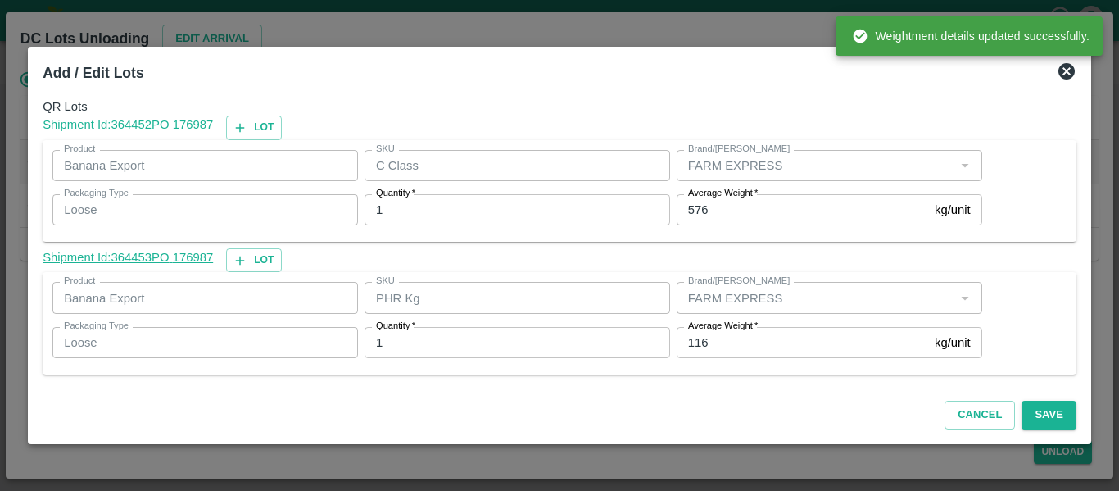
click at [729, 336] on input "116" at bounding box center [802, 342] width 251 height 31
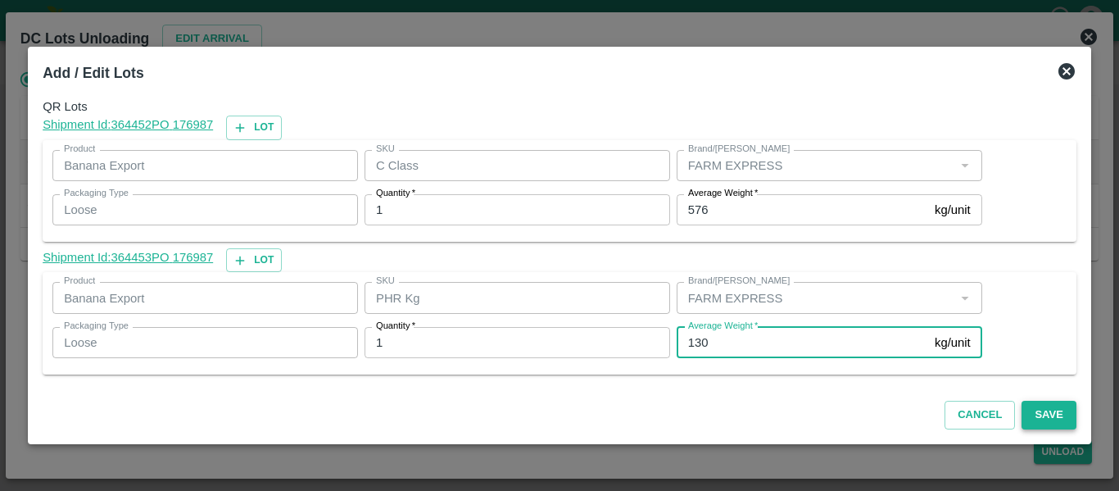
type input "130"
click at [1059, 408] on button "Save" at bounding box center [1048, 415] width 54 height 29
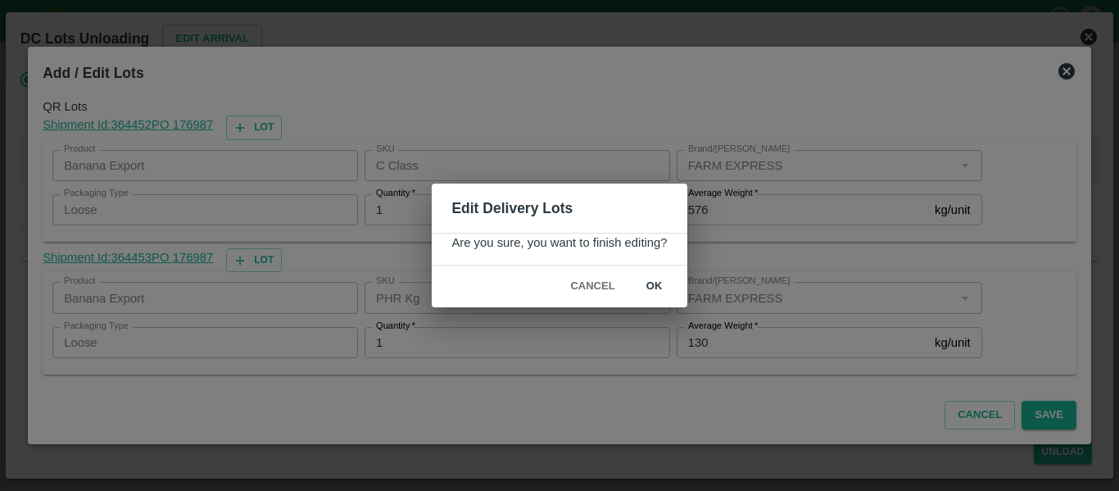
click at [647, 293] on button "ok" at bounding box center [654, 286] width 52 height 29
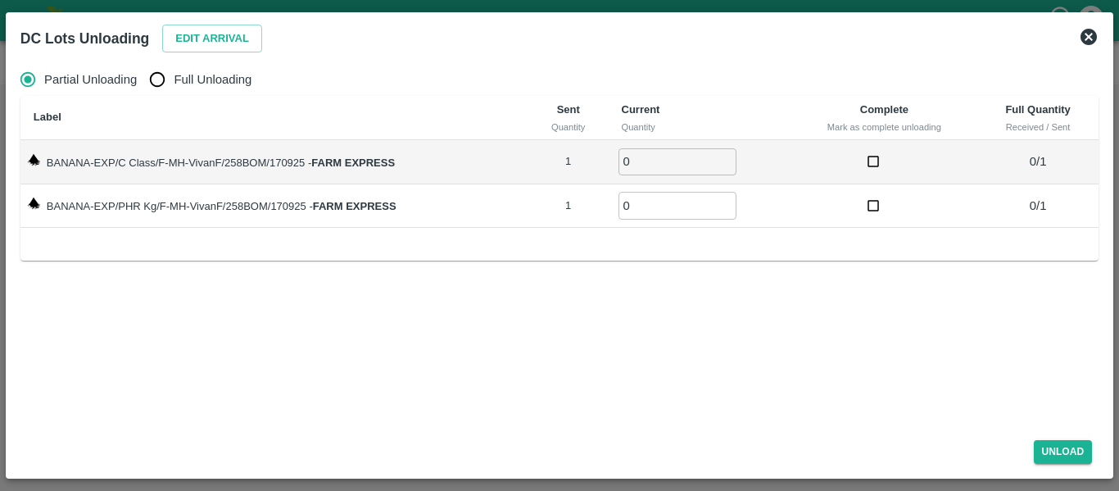
click at [175, 85] on span "Full Unloading" at bounding box center [213, 79] width 78 height 18
click at [174, 85] on input "Full Unloading" at bounding box center [157, 79] width 33 height 33
radio input "true"
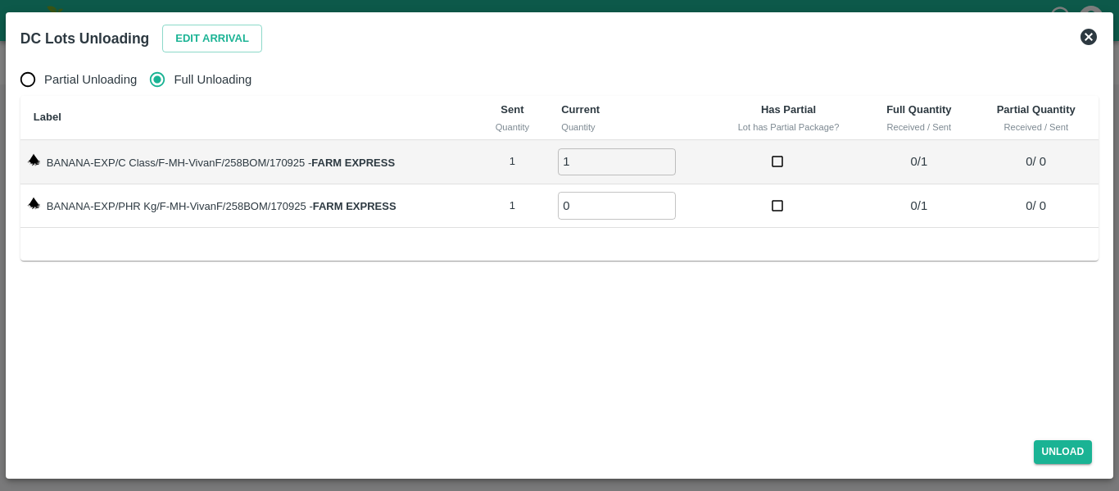
type input "1"
click at [665, 157] on input "1" at bounding box center [617, 161] width 118 height 27
type input "1"
click at [665, 204] on input "1" at bounding box center [617, 205] width 118 height 27
click at [1069, 446] on button "Unload" at bounding box center [1063, 452] width 59 height 24
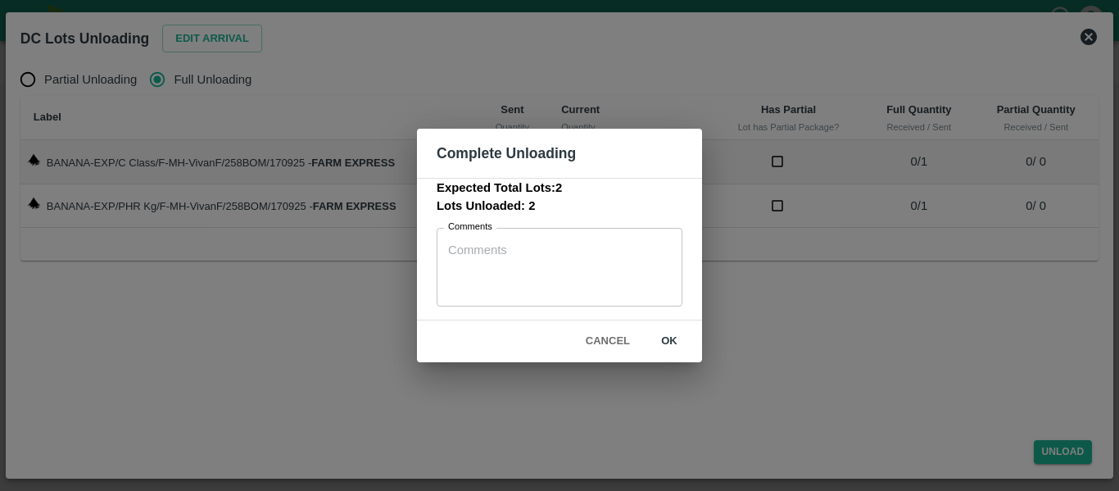
click at [677, 342] on button "ok" at bounding box center [669, 341] width 52 height 29
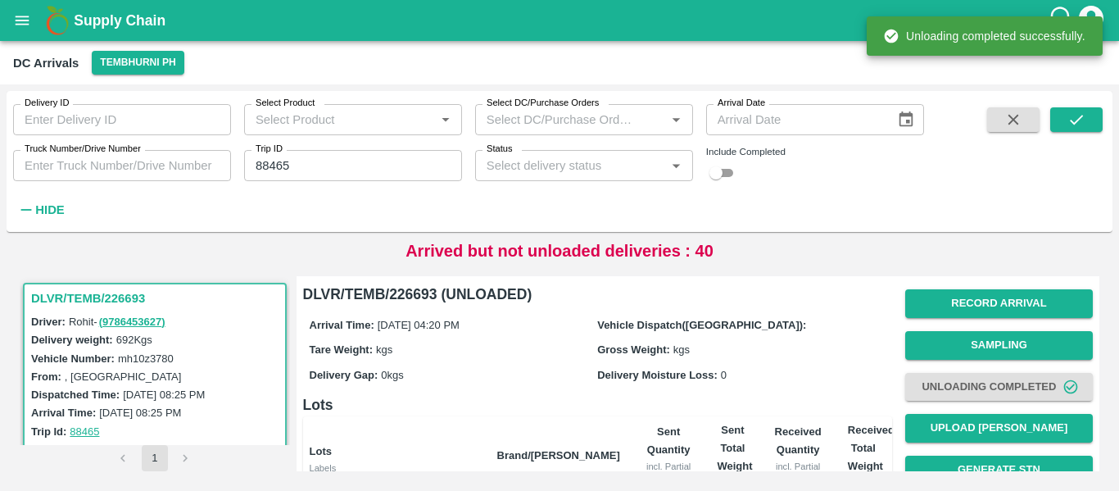
scroll to position [225, 0]
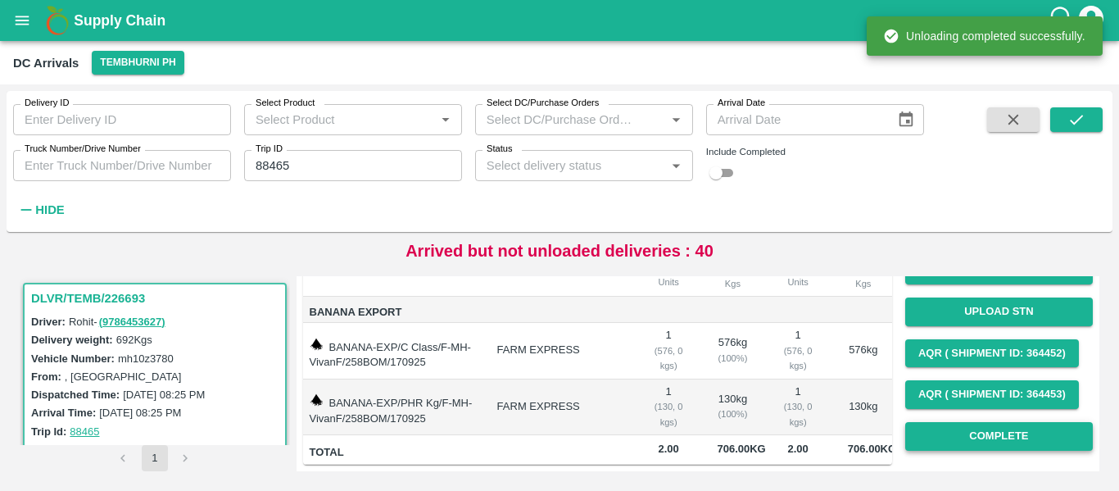
click at [968, 422] on button "Complete" at bounding box center [999, 436] width 188 height 29
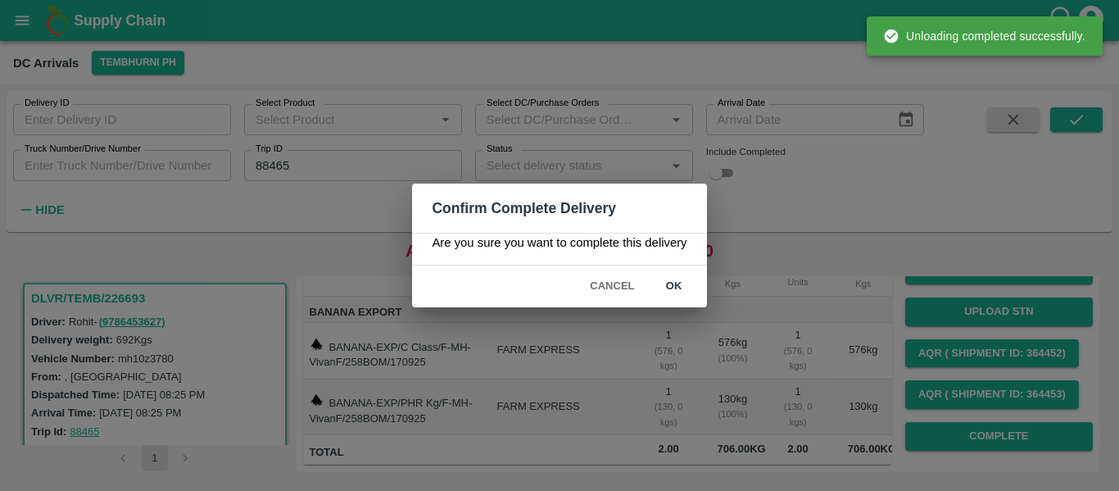
click at [676, 289] on button "ok" at bounding box center [674, 286] width 52 height 29
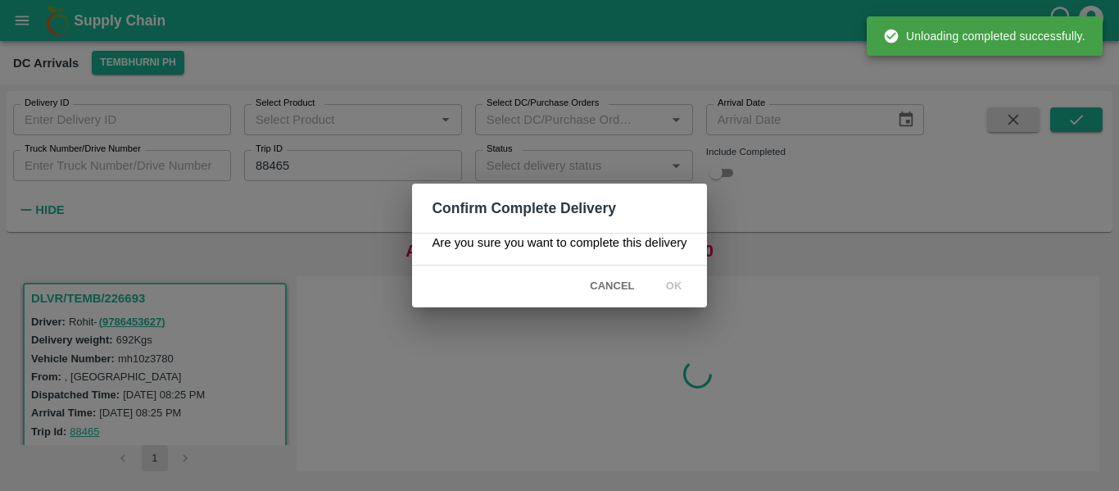
scroll to position [0, 0]
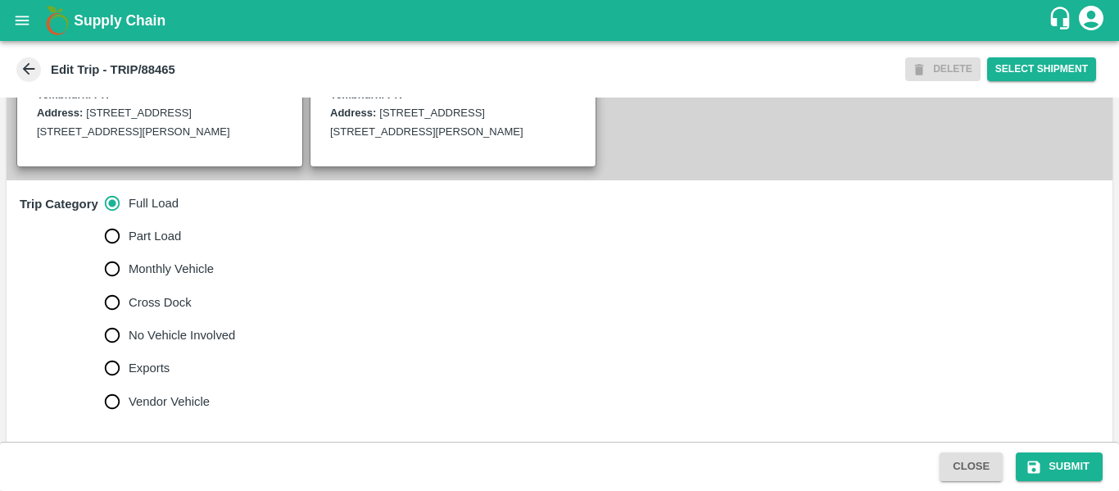
click at [180, 344] on span "No Vehicle Involved" at bounding box center [182, 335] width 106 height 18
click at [129, 351] on input "No Vehicle Involved" at bounding box center [112, 335] width 33 height 33
radio input "true"
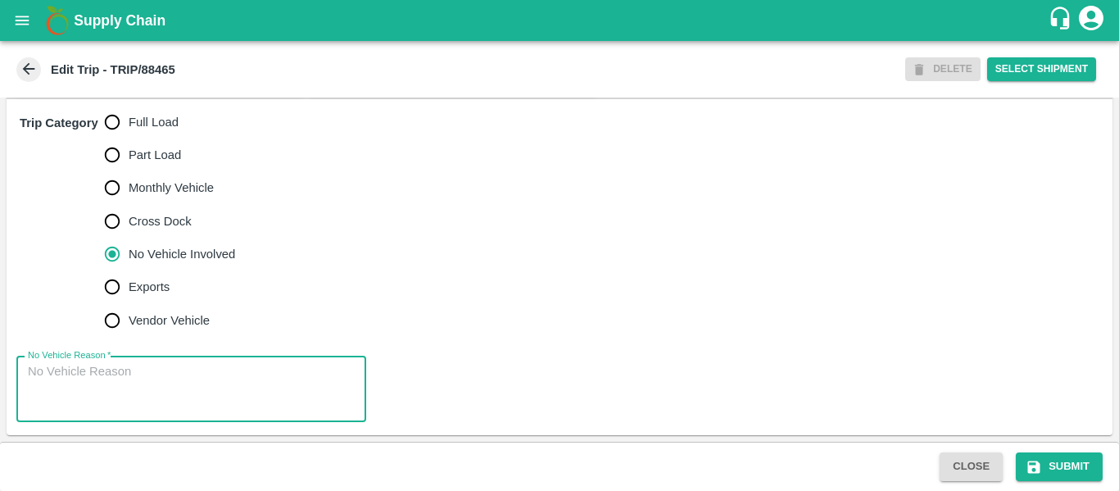
click at [172, 386] on textarea "No Vehicle Reason   *" at bounding box center [191, 389] width 327 height 52
type textarea "Field Dump"
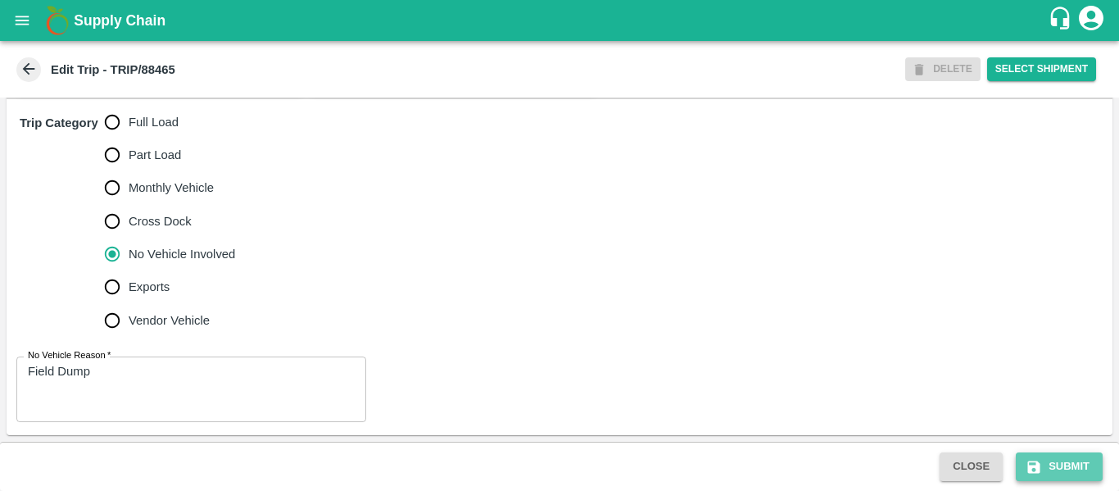
click at [1044, 462] on button "Submit" at bounding box center [1059, 466] width 87 height 29
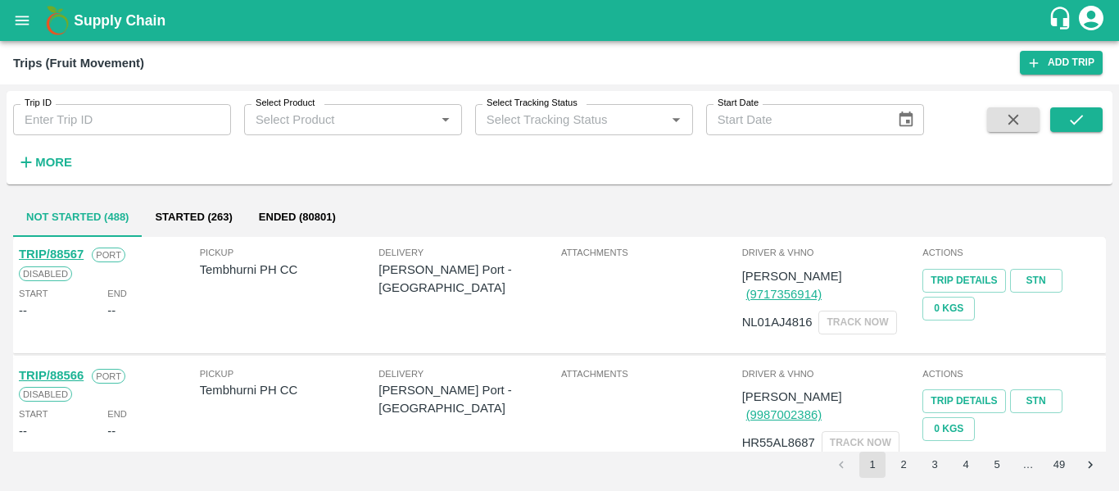
click at [158, 115] on input "Trip ID" at bounding box center [122, 119] width 218 height 31
paste input "88465"
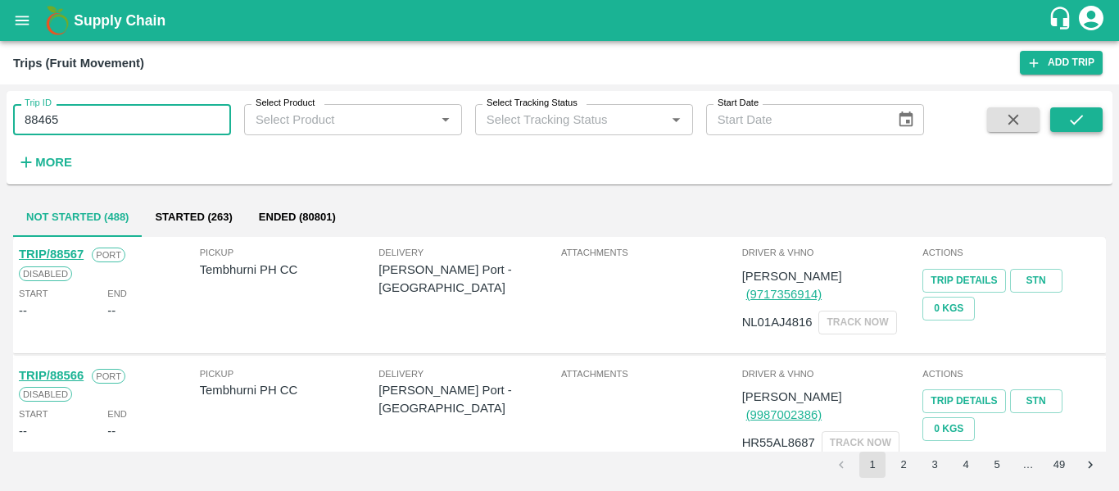
type input "88465"
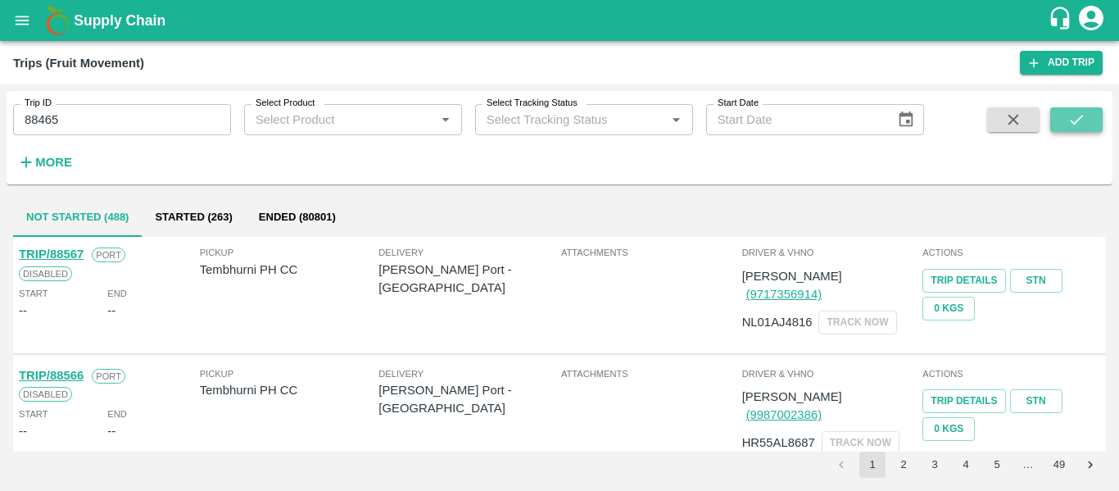
click at [1089, 118] on button "submit" at bounding box center [1076, 119] width 52 height 25
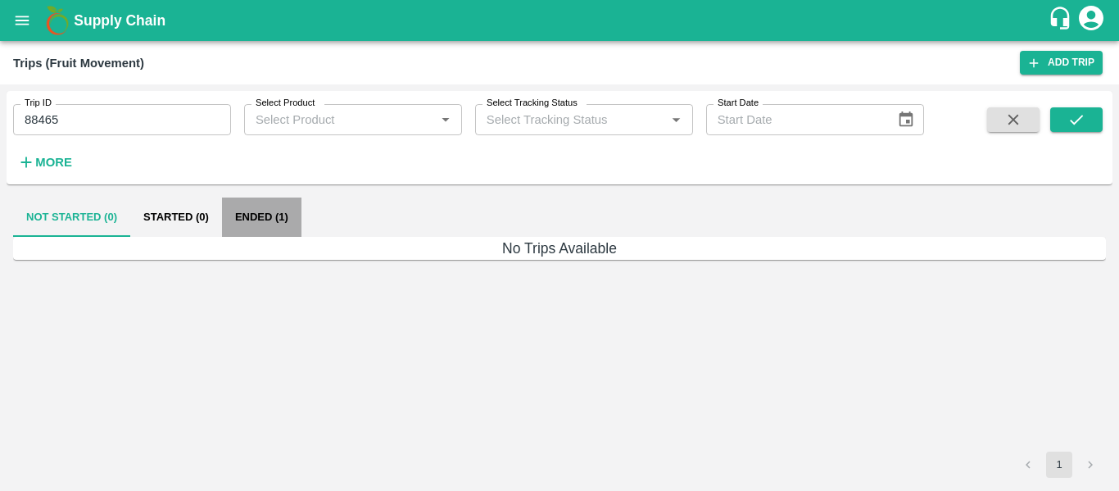
click at [261, 213] on button "Ended (1)" at bounding box center [261, 216] width 79 height 39
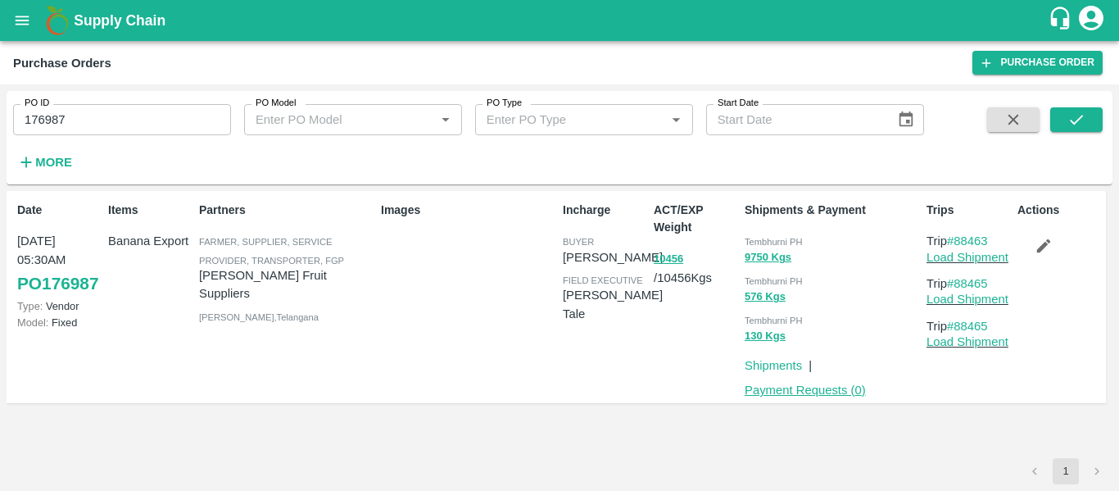
click at [817, 393] on link "Payment Requests ( 0 )" at bounding box center [805, 389] width 121 height 13
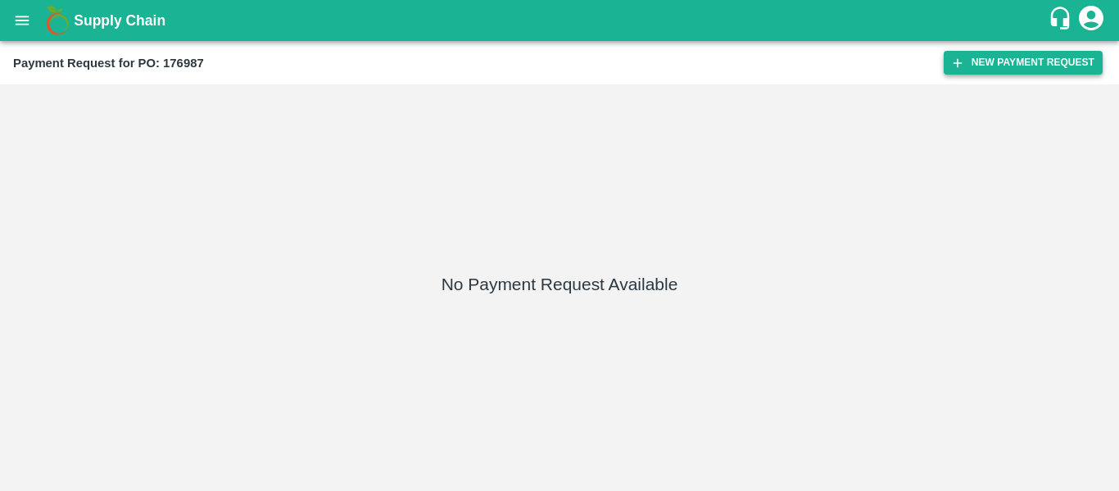
click at [1024, 56] on button "New Payment Request" at bounding box center [1023, 63] width 159 height 24
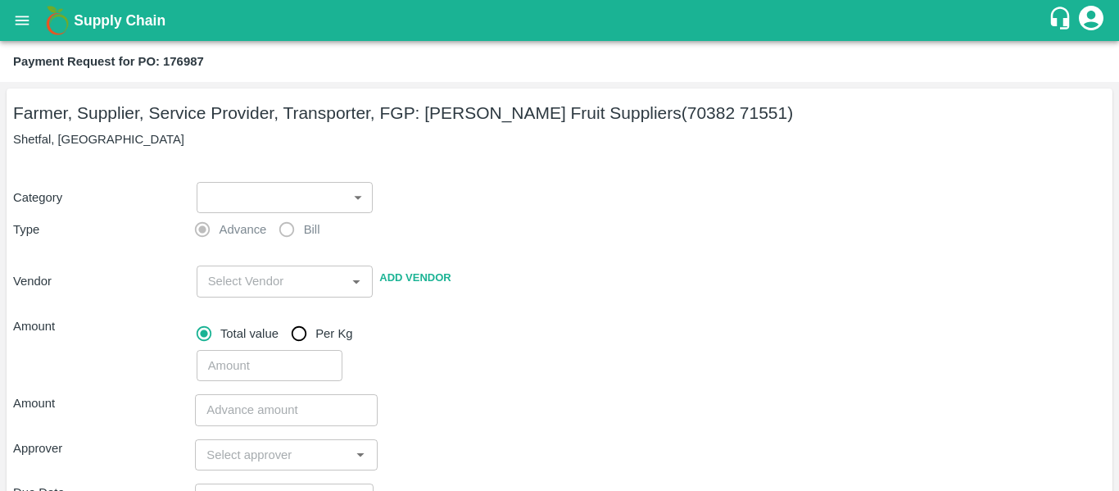
click at [325, 185] on body "Supply Chain Payment Request for PO: 176987 Farmer, Supplier, Service Provider,…" at bounding box center [559, 245] width 1119 height 491
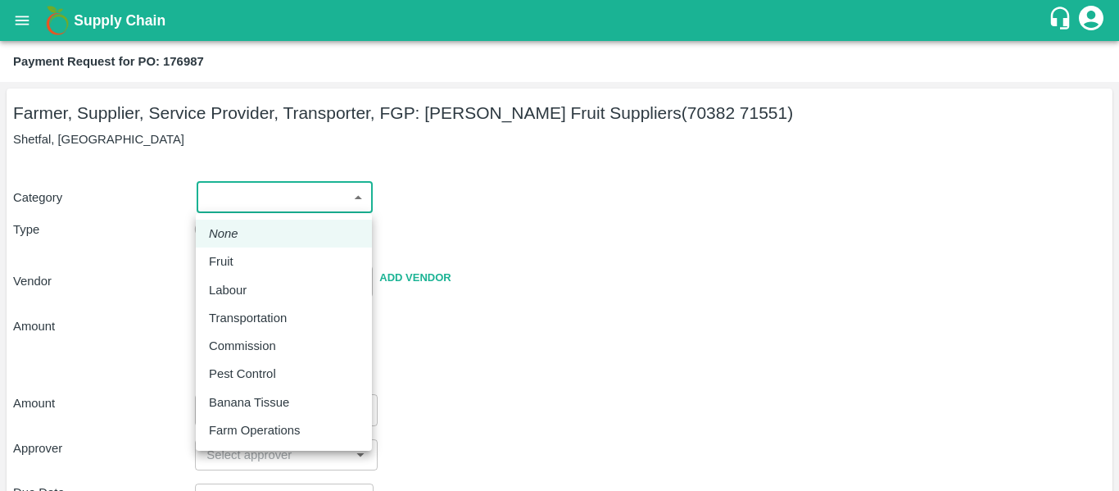
click at [248, 260] on div "Fruit" at bounding box center [284, 261] width 150 height 18
type input "1"
type input "[PERSON_NAME] Fruit Suppliers - 70382 71551(Farmer, Supplier, Service Provider,…"
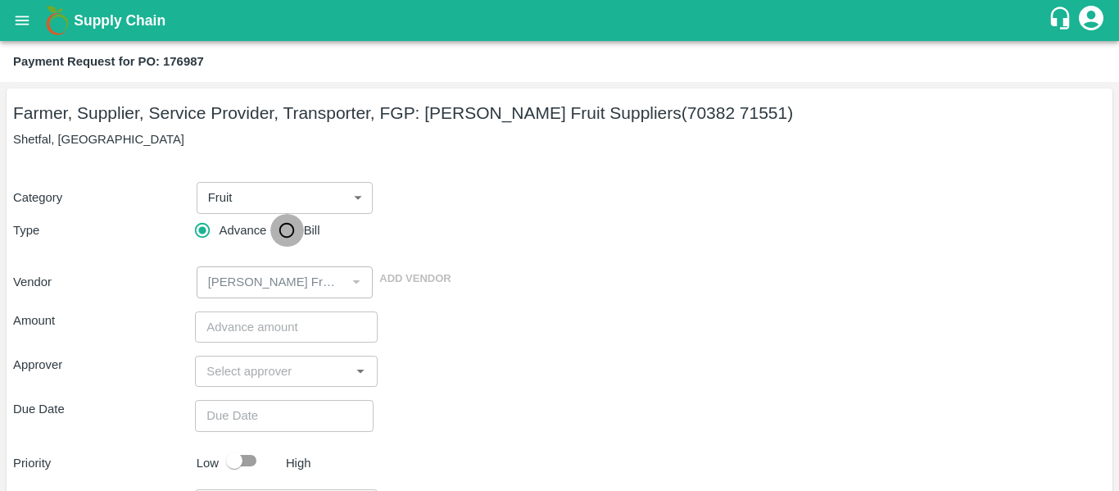
click at [284, 231] on input "Bill" at bounding box center [286, 230] width 33 height 33
radio input "true"
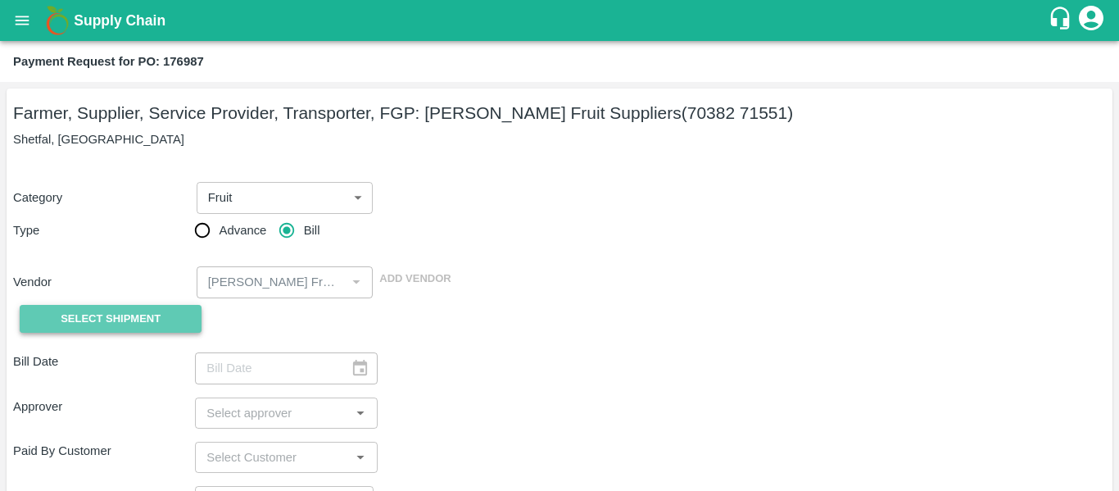
click at [140, 319] on span "Select Shipment" at bounding box center [111, 319] width 100 height 19
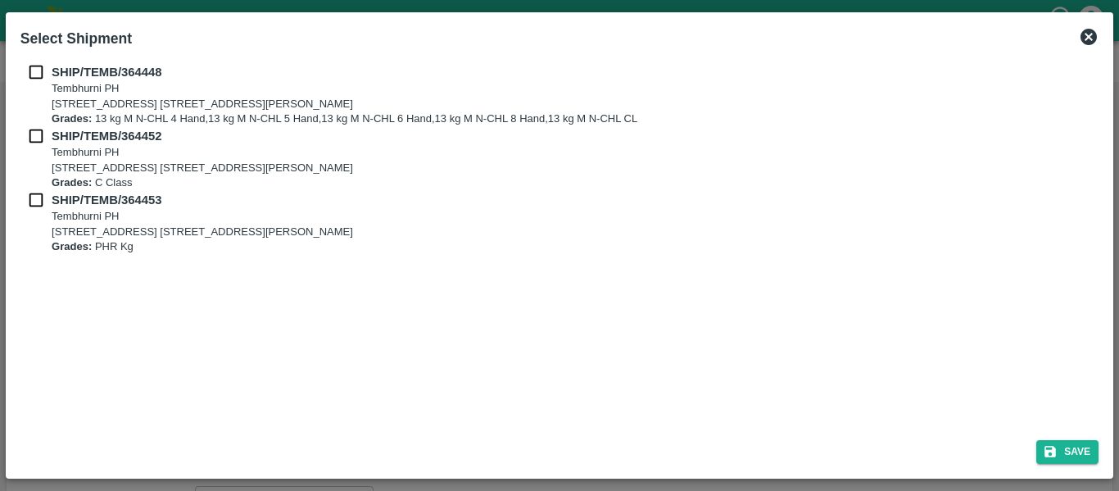
click at [36, 70] on input "checkbox" at bounding box center [35, 72] width 31 height 18
checkbox input "true"
click at [42, 143] on input "checkbox" at bounding box center [35, 136] width 31 height 18
checkbox input "true"
click at [43, 195] on input "checkbox" at bounding box center [35, 200] width 31 height 18
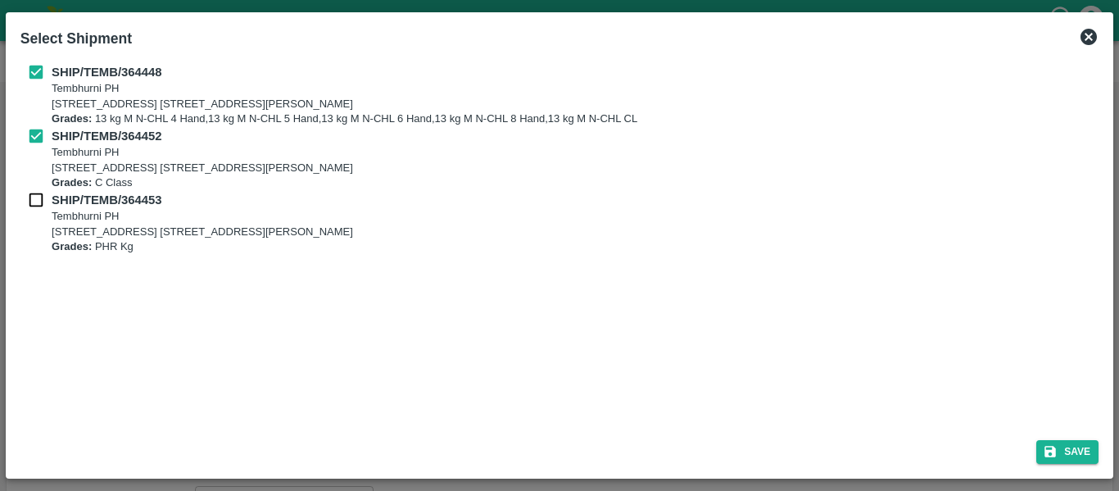
checkbox input "true"
click at [1057, 446] on icon "submit" at bounding box center [1050, 451] width 15 height 15
type input "[DATE]"
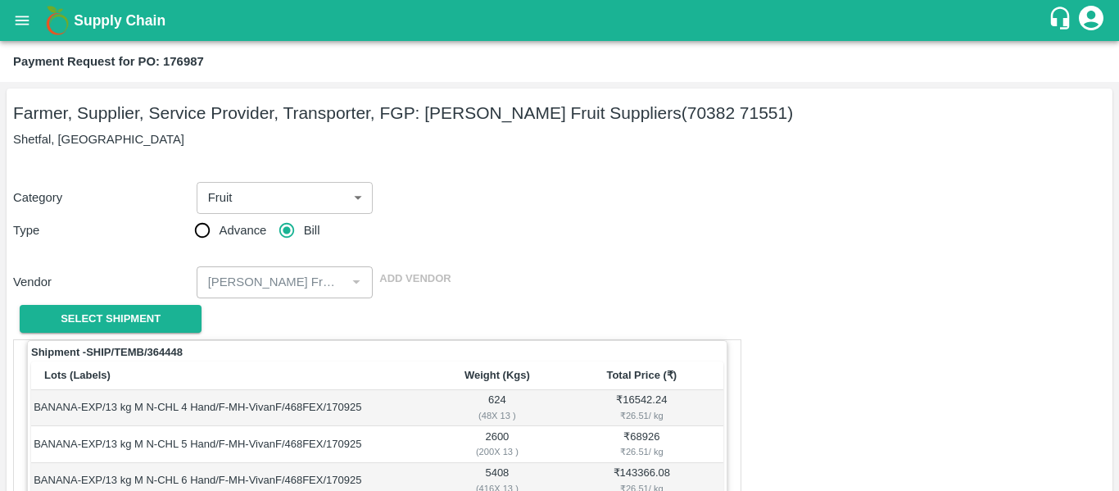
click at [266, 190] on body "Supply Chain Payment Request for PO: 176987 Farmer, Supplier, Service Provider,…" at bounding box center [559, 245] width 1119 height 491
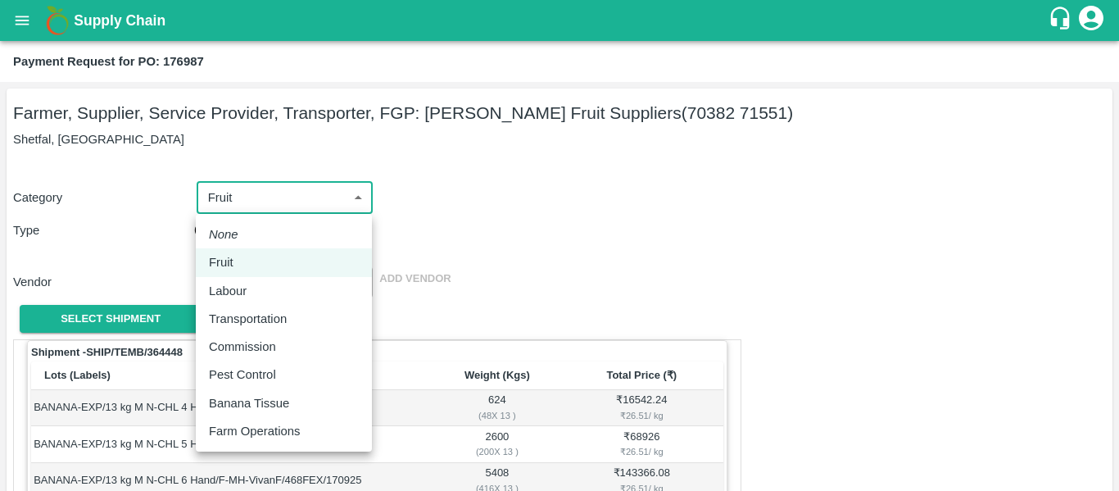
click at [612, 238] on div at bounding box center [559, 245] width 1119 height 491
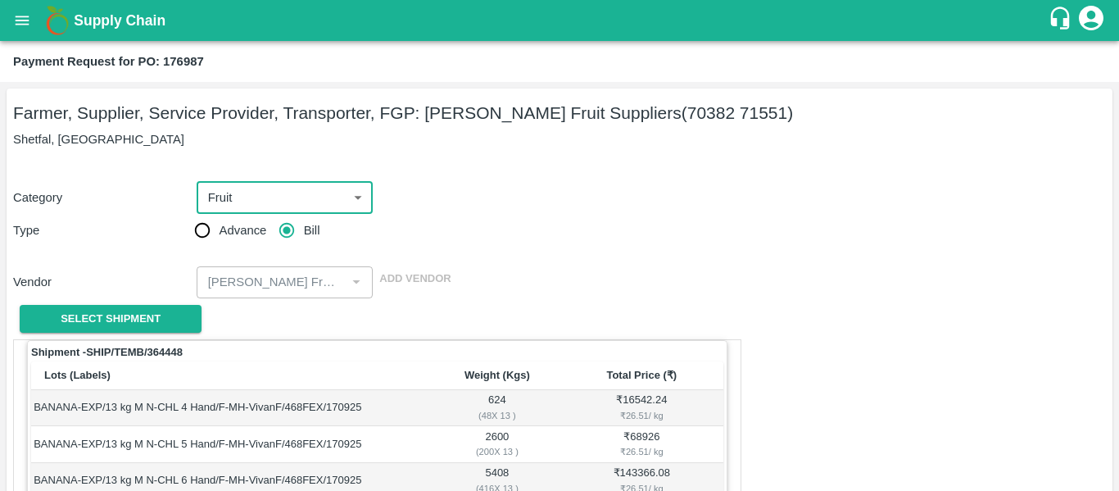
click at [28, 15] on icon "open drawer" at bounding box center [22, 20] width 18 height 18
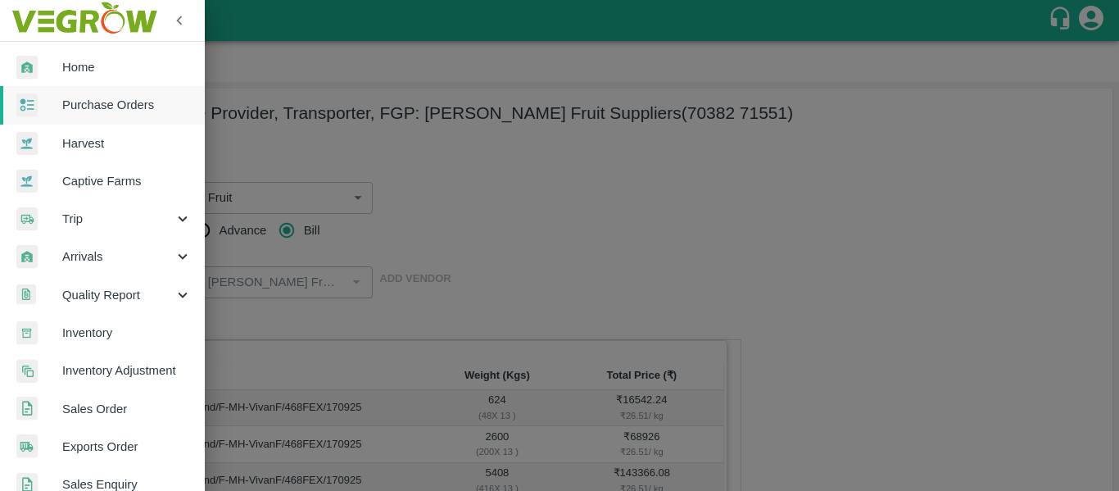
click at [109, 107] on span "Purchase Orders" at bounding box center [126, 105] width 129 height 18
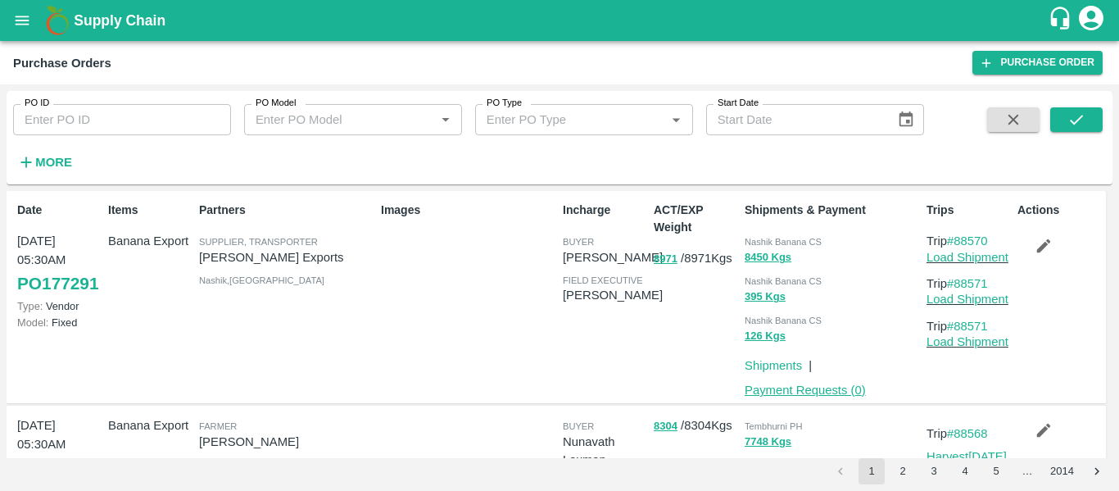
click at [817, 387] on link "Payment Requests ( 0 )" at bounding box center [805, 389] width 121 height 13
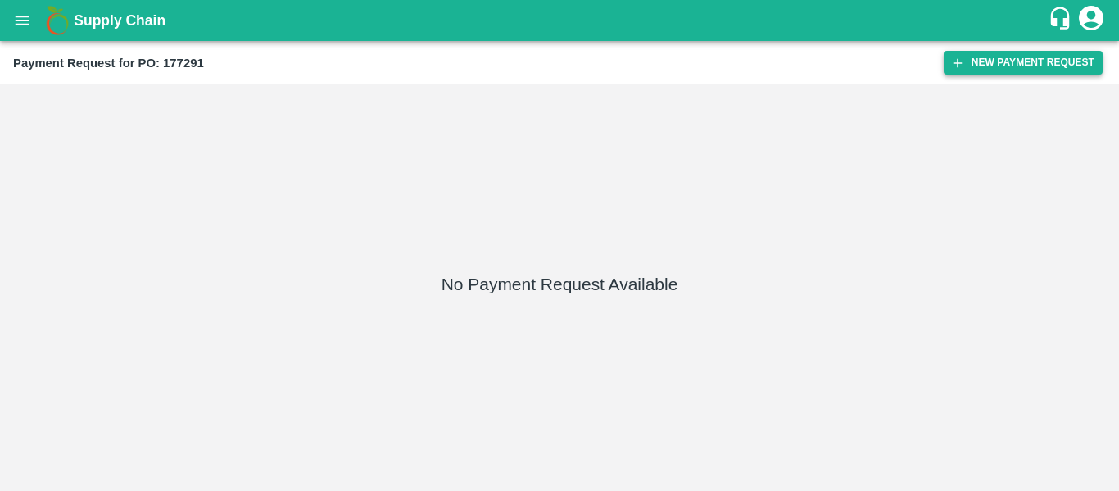
click at [972, 63] on button "New Payment Request" at bounding box center [1023, 63] width 159 height 24
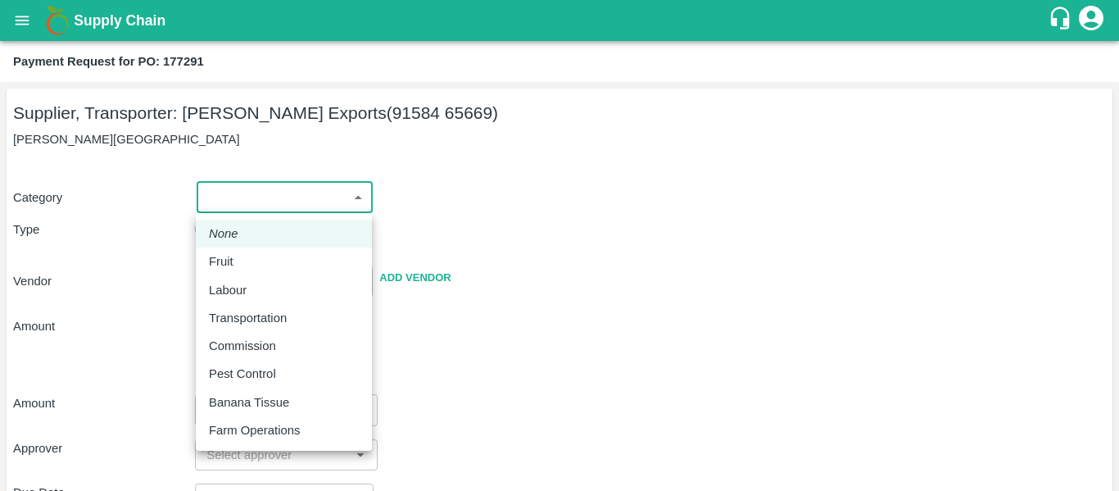
click at [313, 196] on body "Supply Chain Payment Request for PO: 177291 Supplier, Transporter: [PERSON_NAME…" at bounding box center [559, 245] width 1119 height 491
click at [23, 25] on div at bounding box center [559, 245] width 1119 height 491
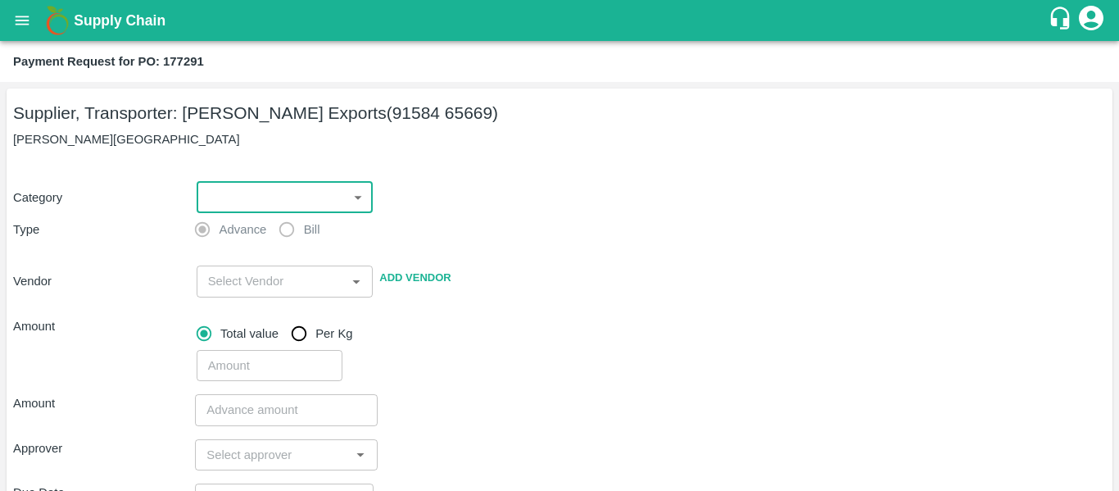
click at [20, 24] on icon "open drawer" at bounding box center [23, 20] width 14 height 9
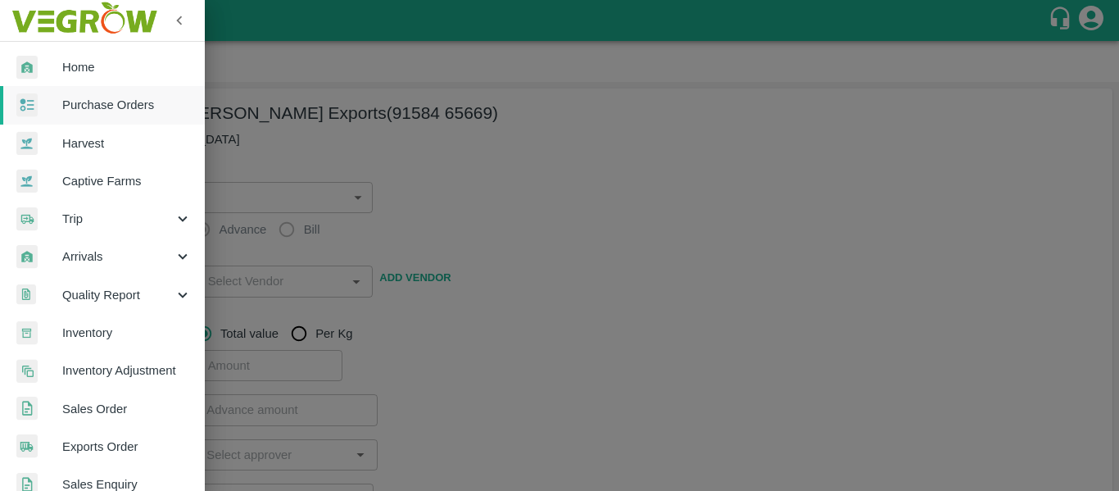
click at [88, 111] on span "Purchase Orders" at bounding box center [126, 105] width 129 height 18
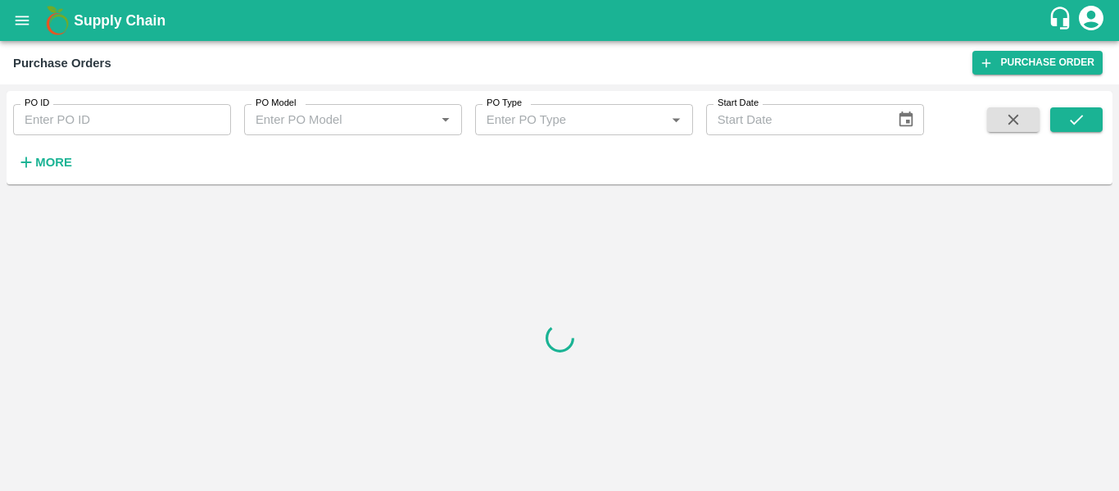
click at [97, 113] on input "PO ID" at bounding box center [122, 119] width 218 height 31
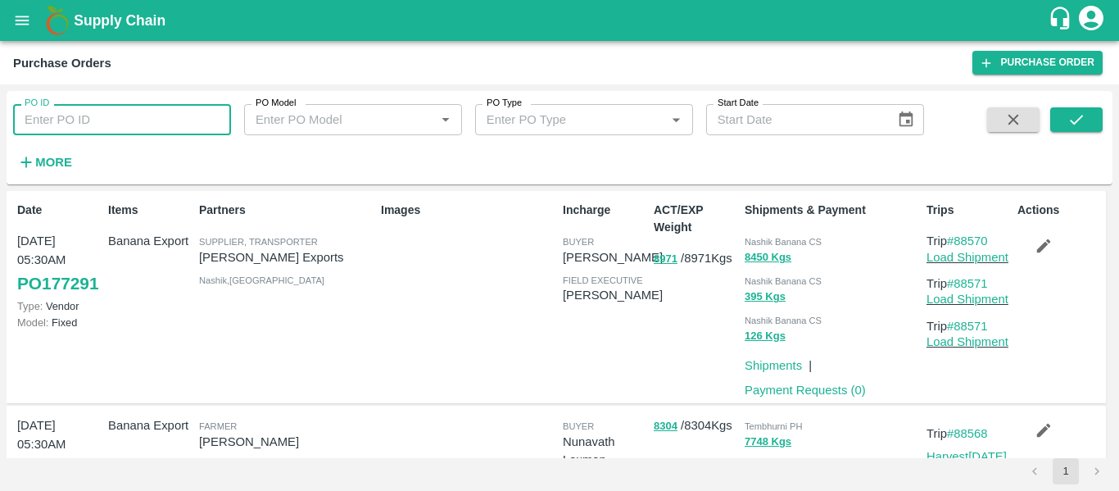
click at [117, 125] on input "PO ID" at bounding box center [122, 119] width 218 height 31
paste input "176966"
type input "176966"
click at [1056, 120] on button "submit" at bounding box center [1076, 119] width 52 height 25
